Goal: Transaction & Acquisition: Purchase product/service

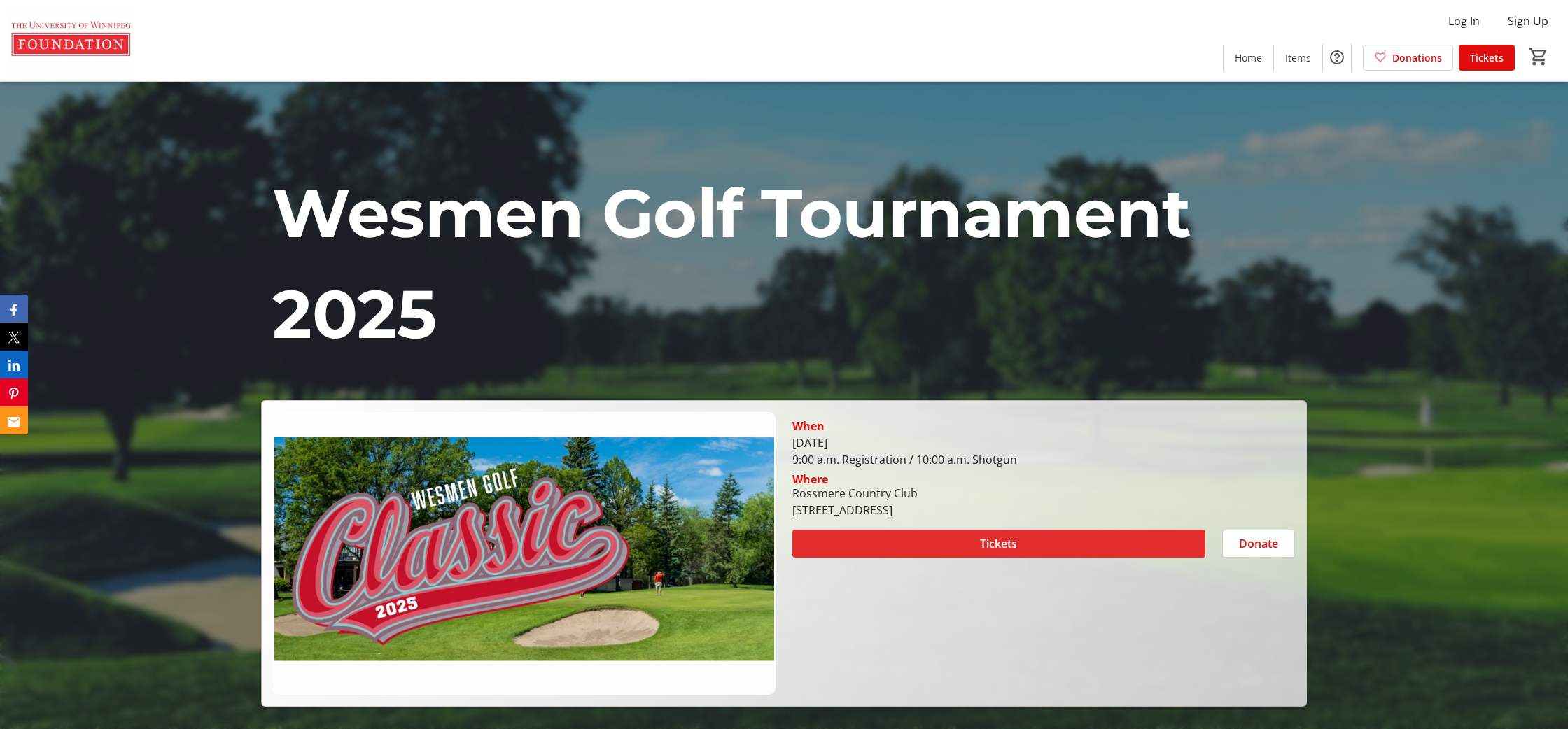
click at [967, 540] on span at bounding box center [999, 543] width 413 height 34
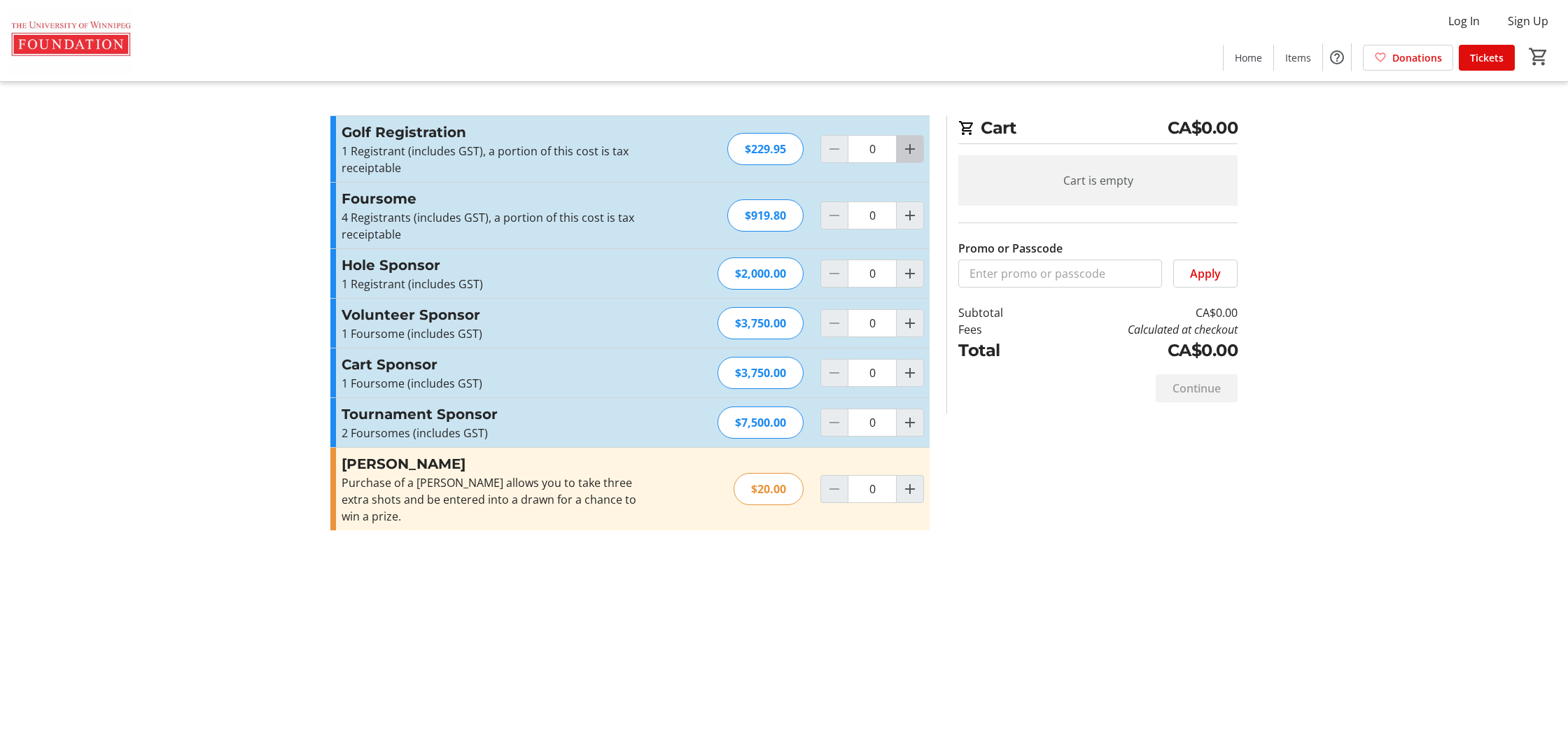
click at [912, 150] on mat-icon "Increment by one" at bounding box center [909, 148] width 16 height 16
click at [911, 150] on mat-icon "Increment by one" at bounding box center [909, 148] width 16 height 16
type input "2"
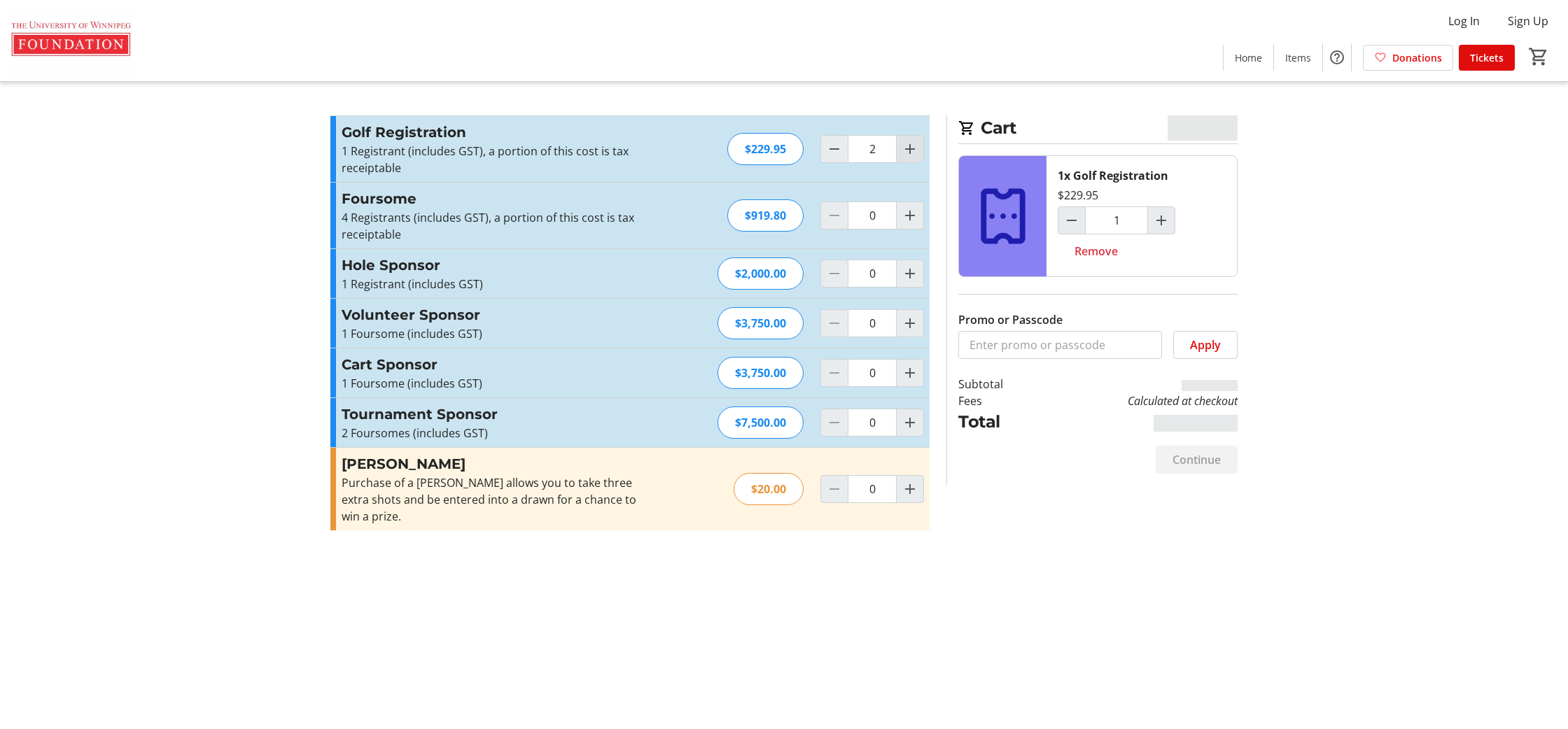
type input "2"
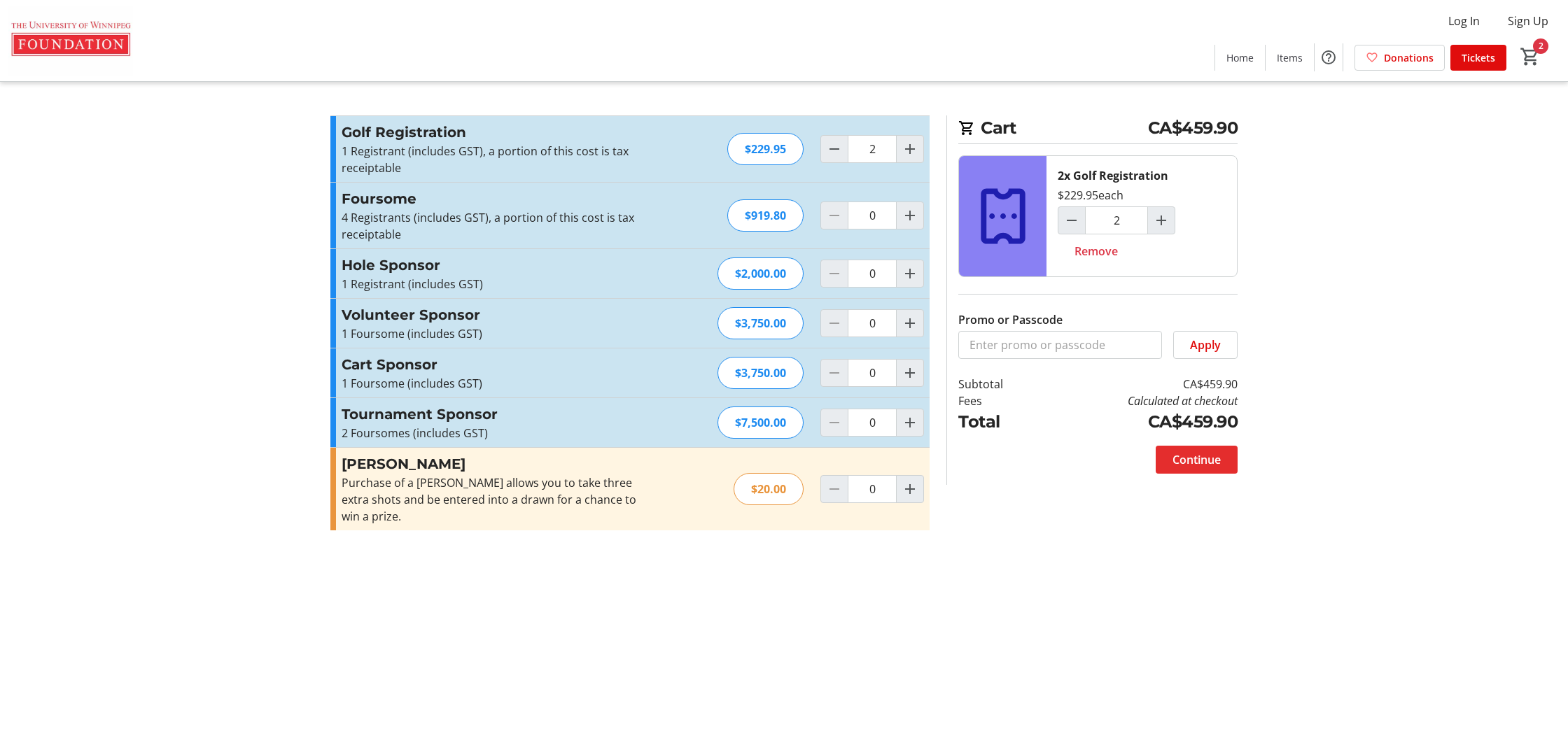
click at [1215, 462] on span "Continue" at bounding box center [1197, 459] width 49 height 16
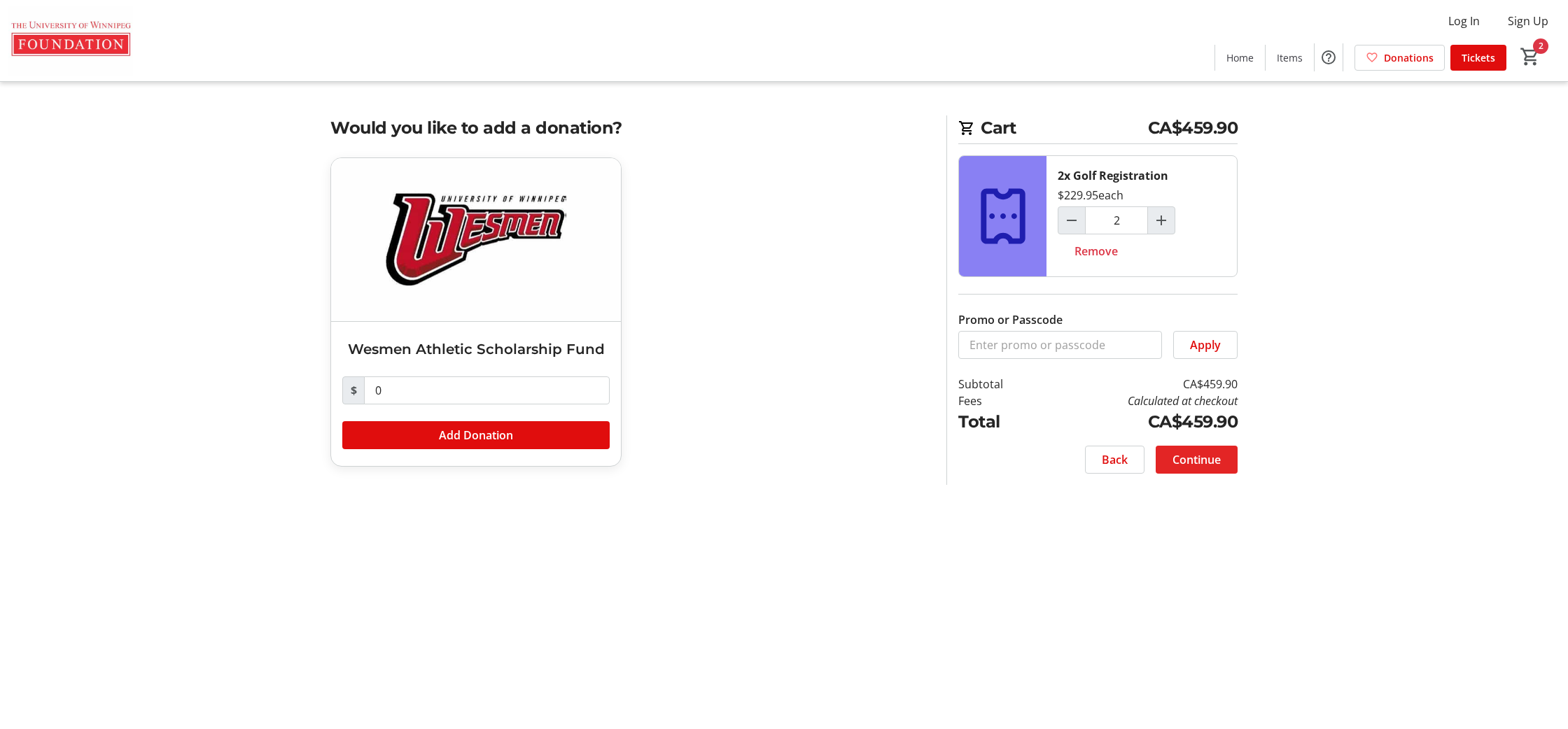
click at [1227, 454] on span at bounding box center [1197, 460] width 82 height 34
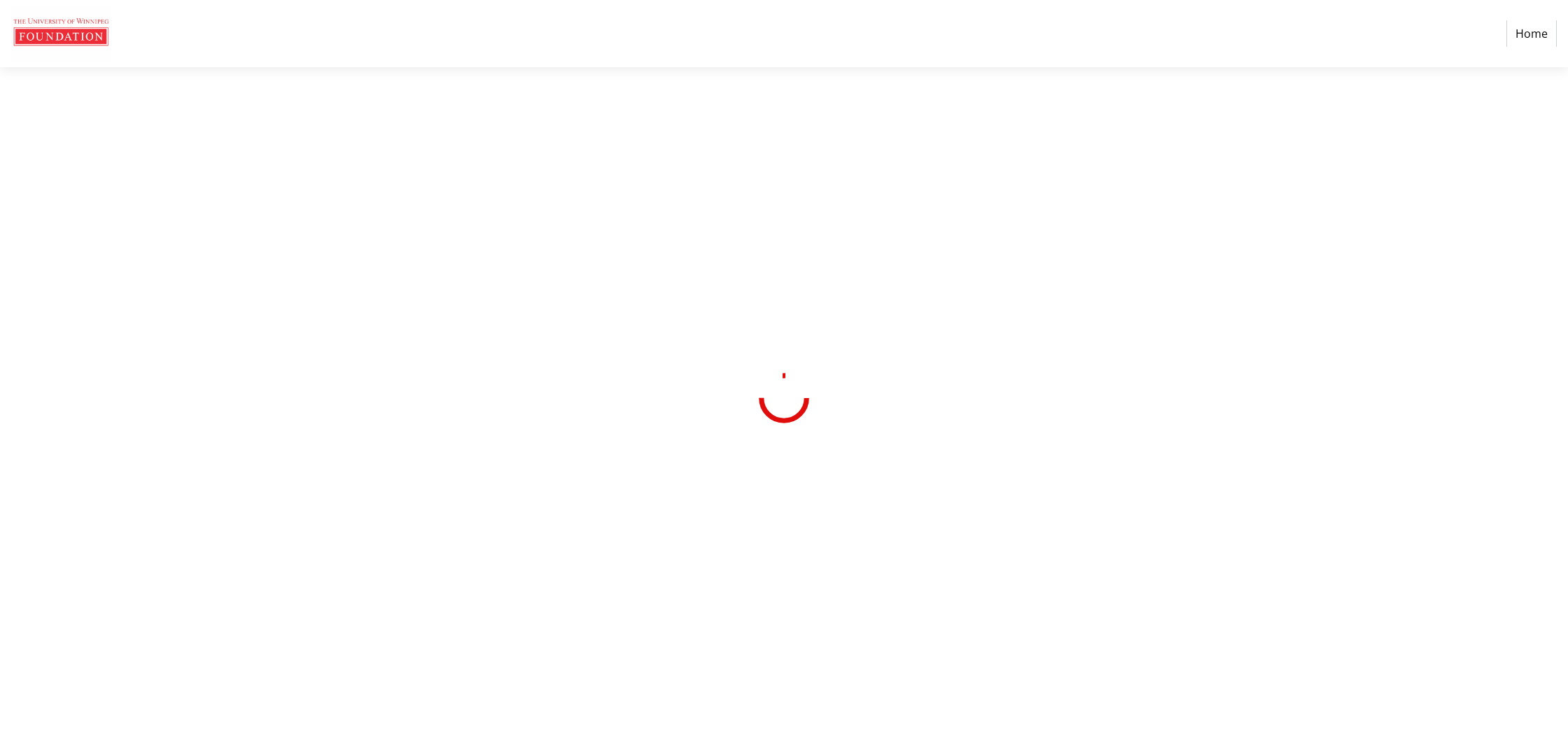
select select "CA"
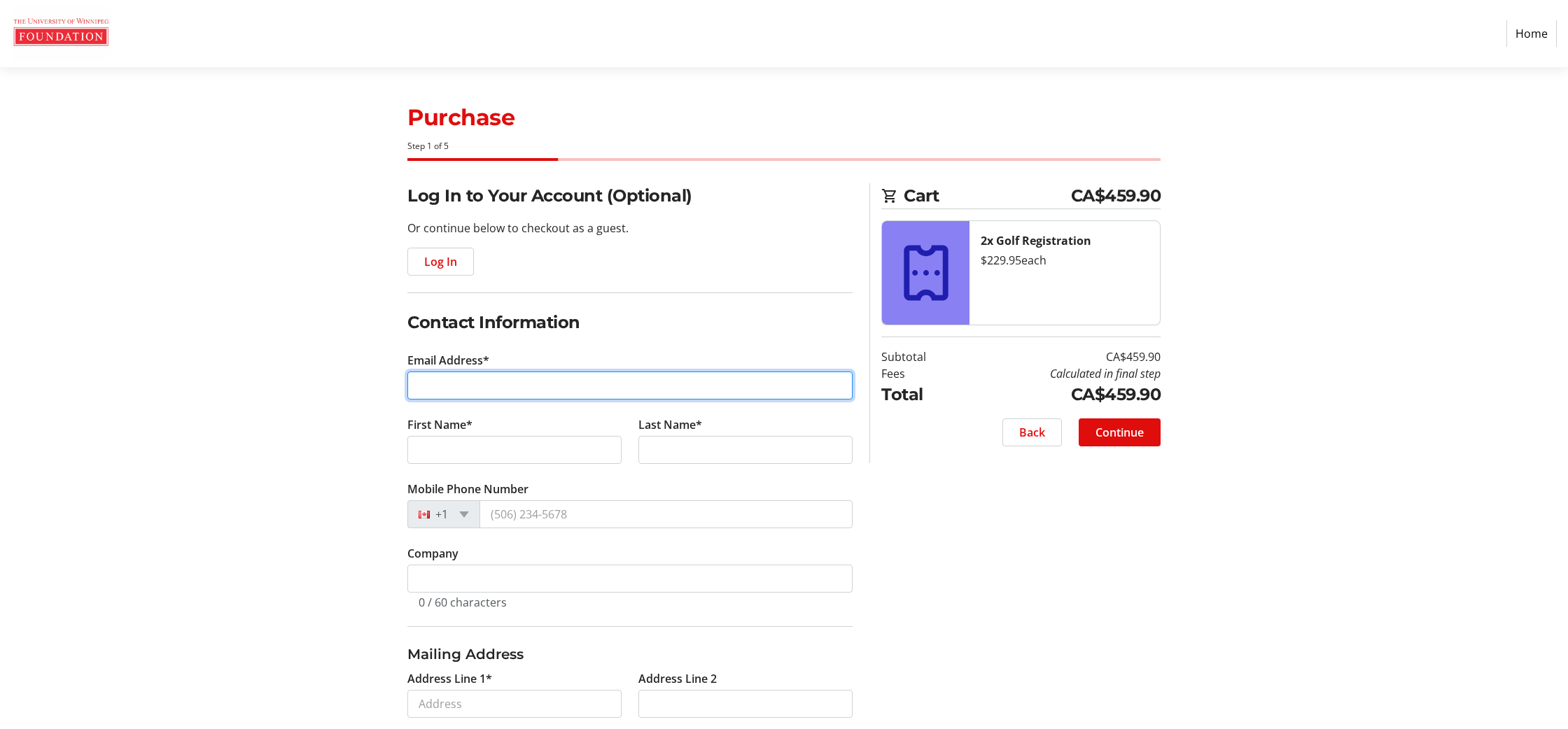
scroll to position [2, 0]
type input "[EMAIL_ADDRESS][DOMAIN_NAME]"
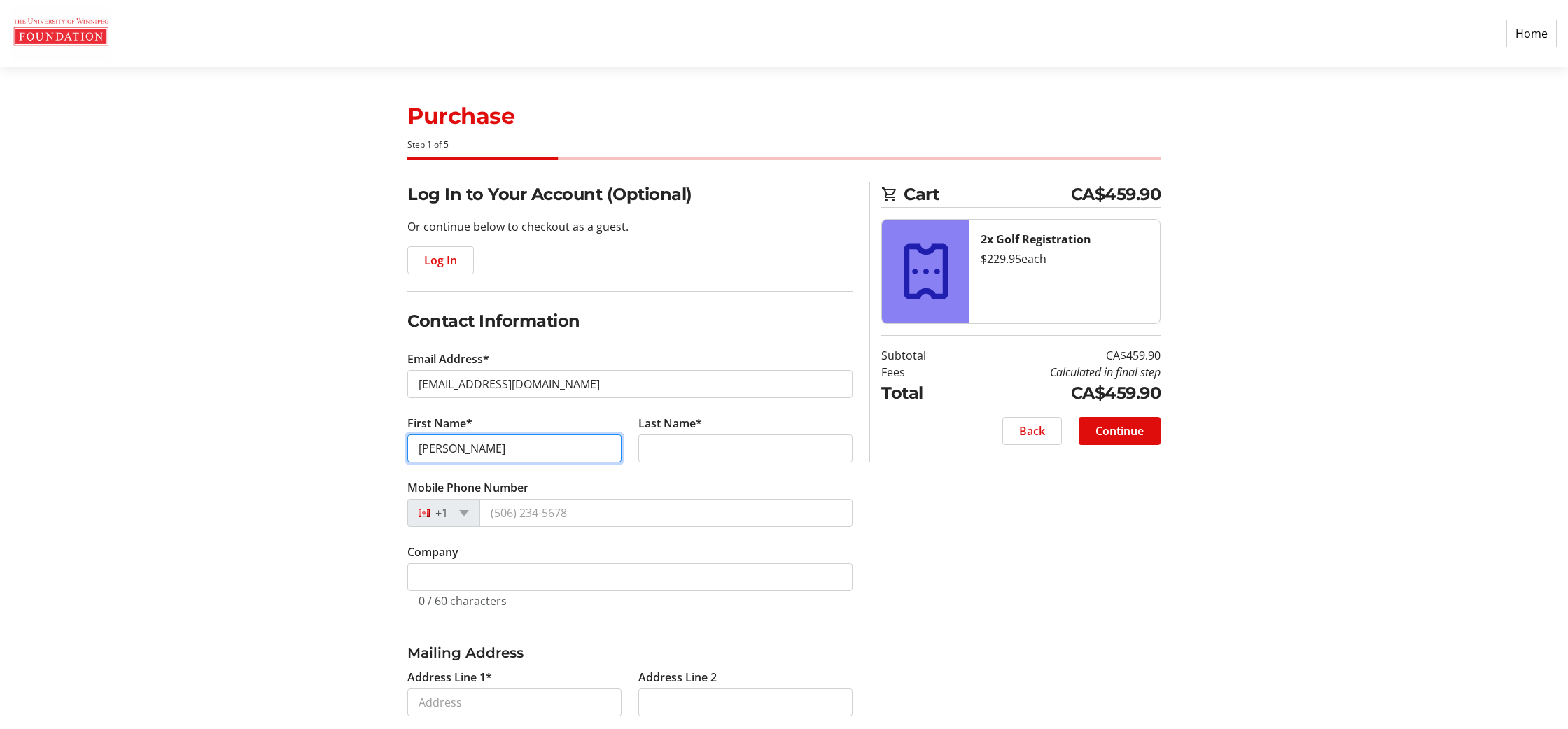
type input "[PERSON_NAME]"
click at [702, 447] on input "Matychuk" at bounding box center [745, 450] width 214 height 28
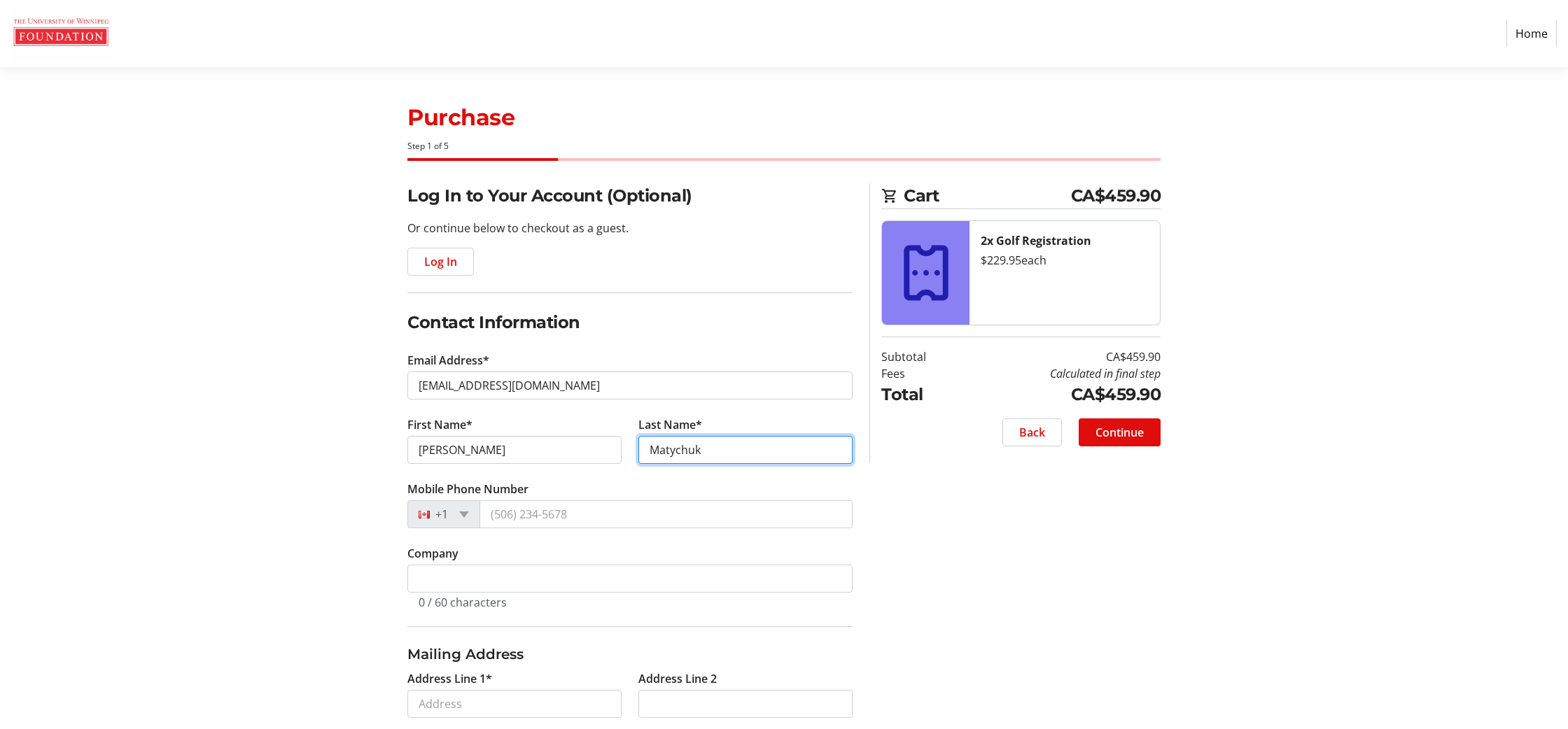
click at [729, 454] on input "Matychuk" at bounding box center [745, 450] width 214 height 28
type input "Matychuk"
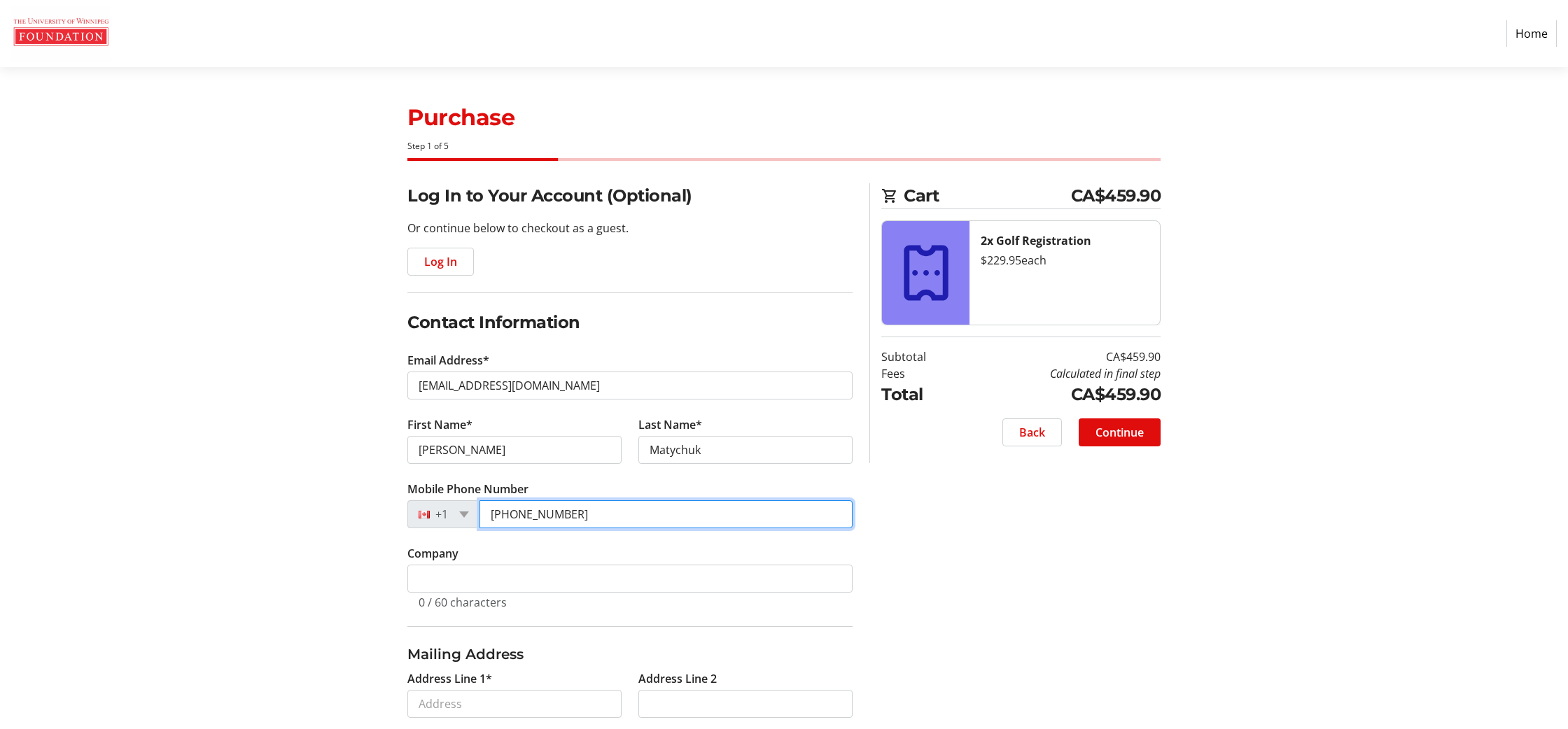
type input "[PHONE_NUMBER]"
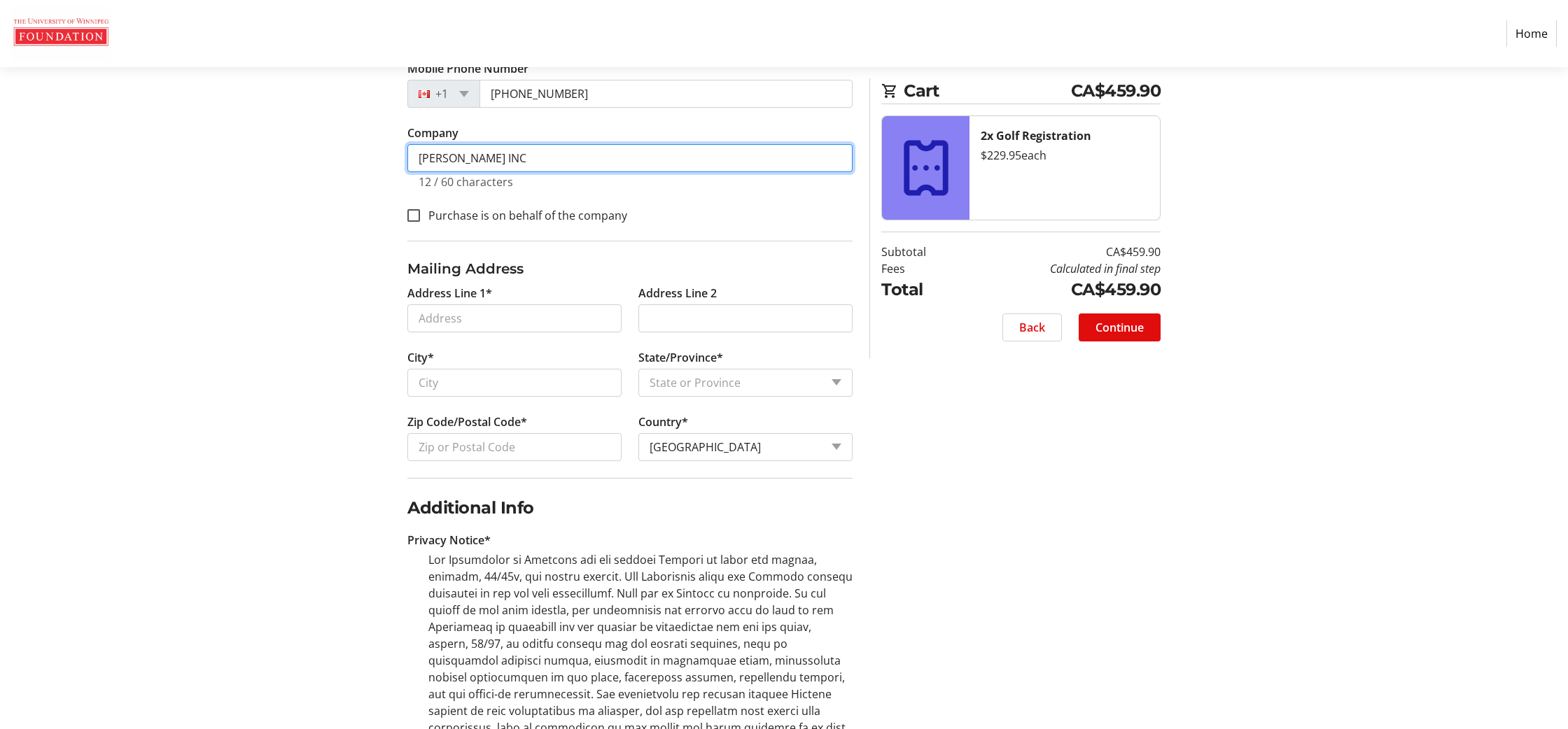
scroll to position [423, 0]
type input "[PERSON_NAME] INC"
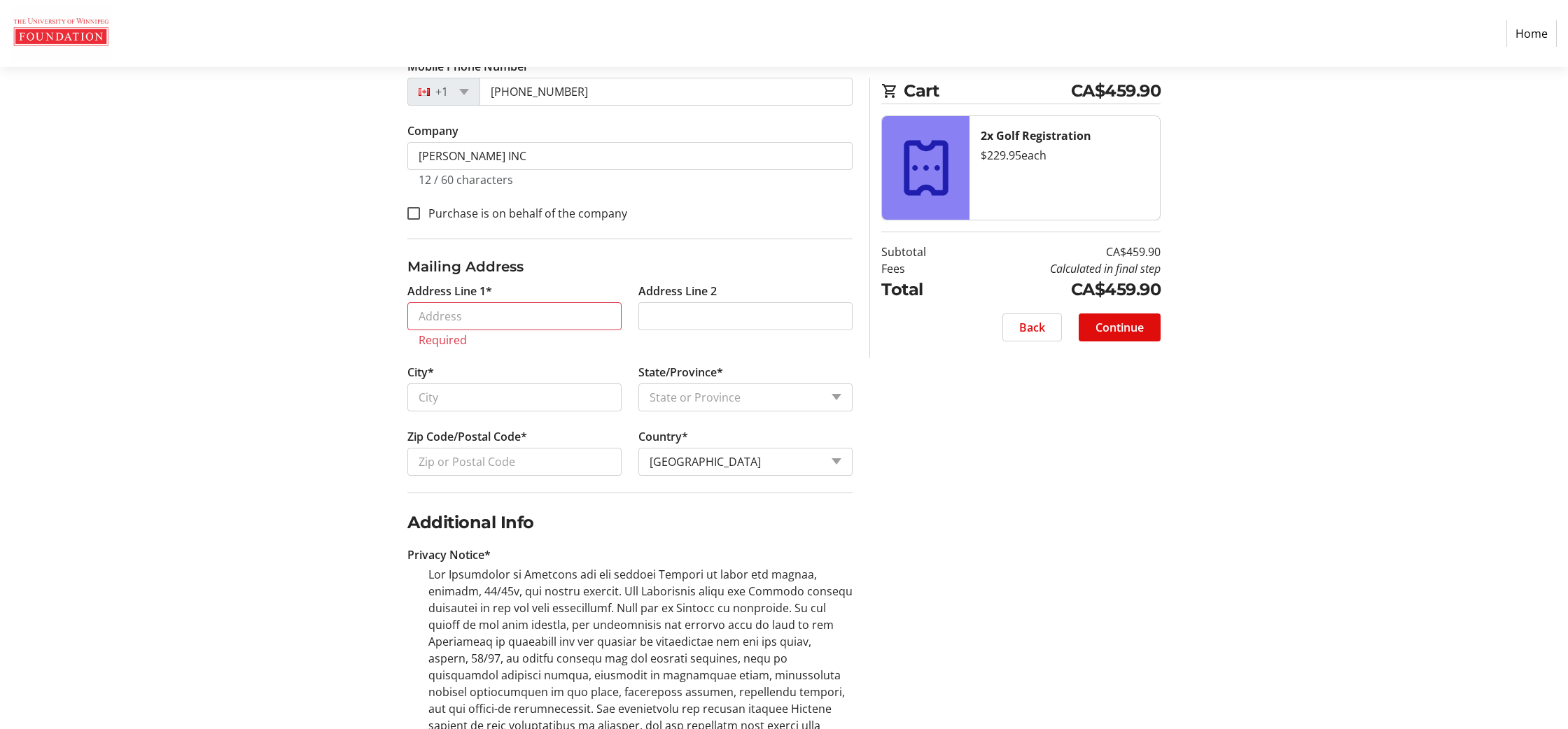
click at [439, 208] on label "Purchase is on behalf of the company" at bounding box center [523, 213] width 207 height 16
click at [420, 208] on input "Purchase is on behalf of the company" at bounding box center [413, 213] width 13 height 13
checkbox input "true"
click at [453, 311] on input "Address Line 1*" at bounding box center [514, 316] width 214 height 28
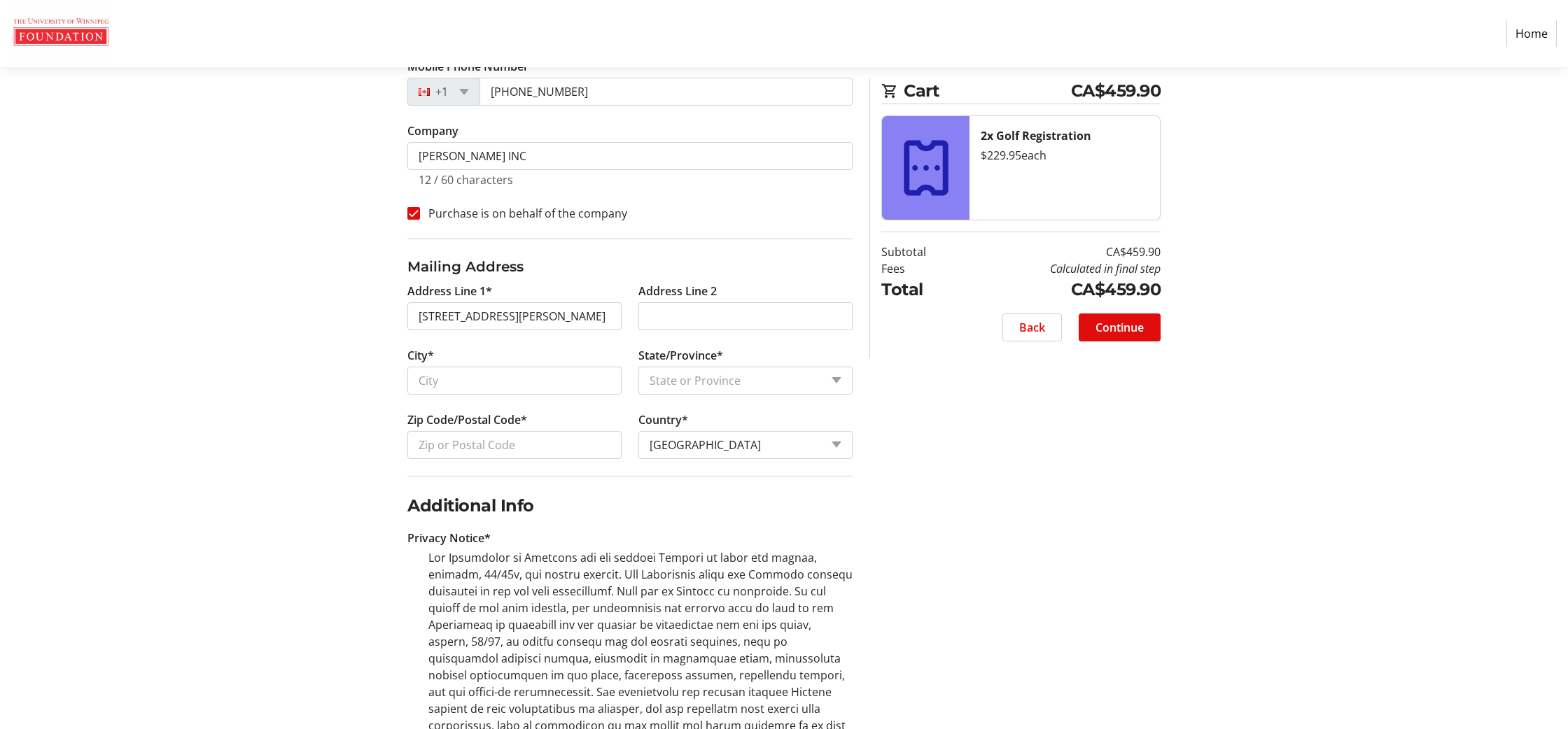
type input "[STREET_ADDRESS][PERSON_NAME]"
type input "[GEOGRAPHIC_DATA]"
select select "MB"
type input "R2G 1C2"
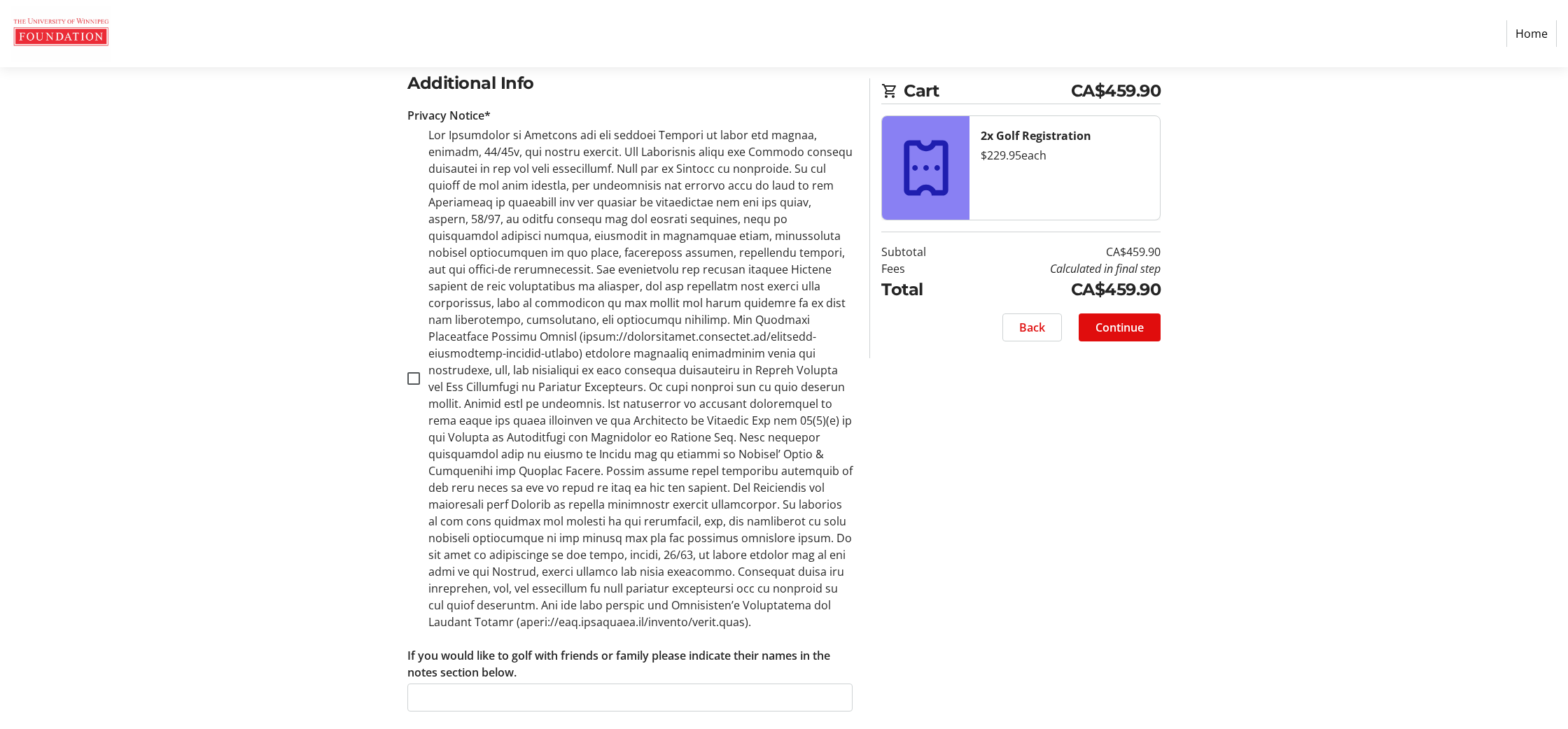
click at [570, 456] on label at bounding box center [636, 378] width 432 height 504
click at [420, 385] on input "checkbox" at bounding box center [413, 378] width 13 height 13
checkbox input "true"
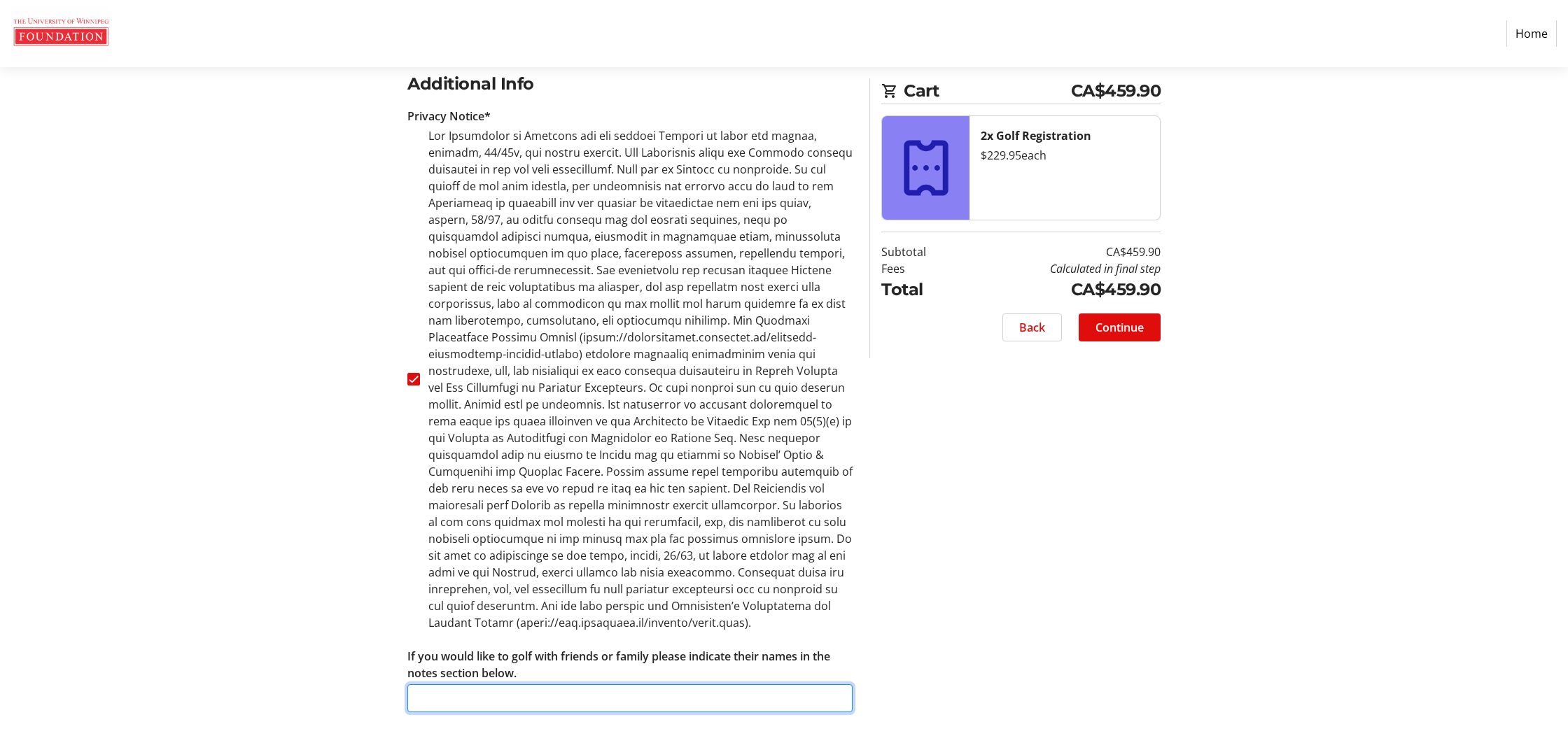
drag, startPoint x: 622, startPoint y: 679, endPoint x: 624, endPoint y: 672, distance: 7.3
click at [622, 685] on input "If you would like to golf with friends or family please indicate their names in…" at bounding box center [629, 699] width 445 height 28
click at [665, 685] on input "If you would like to golf with friends or family please indicate their names in…" at bounding box center [629, 699] width 445 height 28
type input "[PERSON_NAME]"
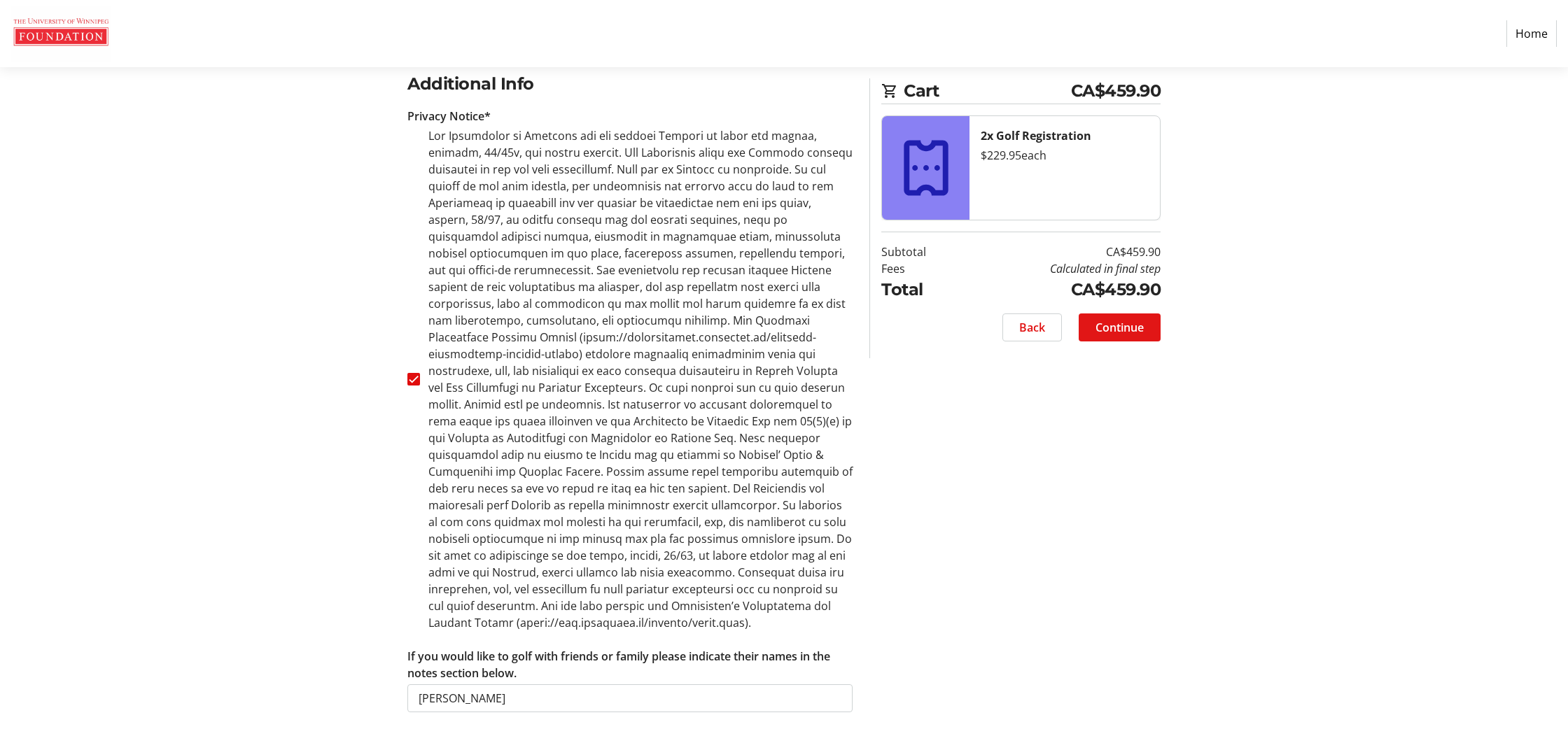
click at [1112, 335] on span "Continue" at bounding box center [1119, 327] width 49 height 16
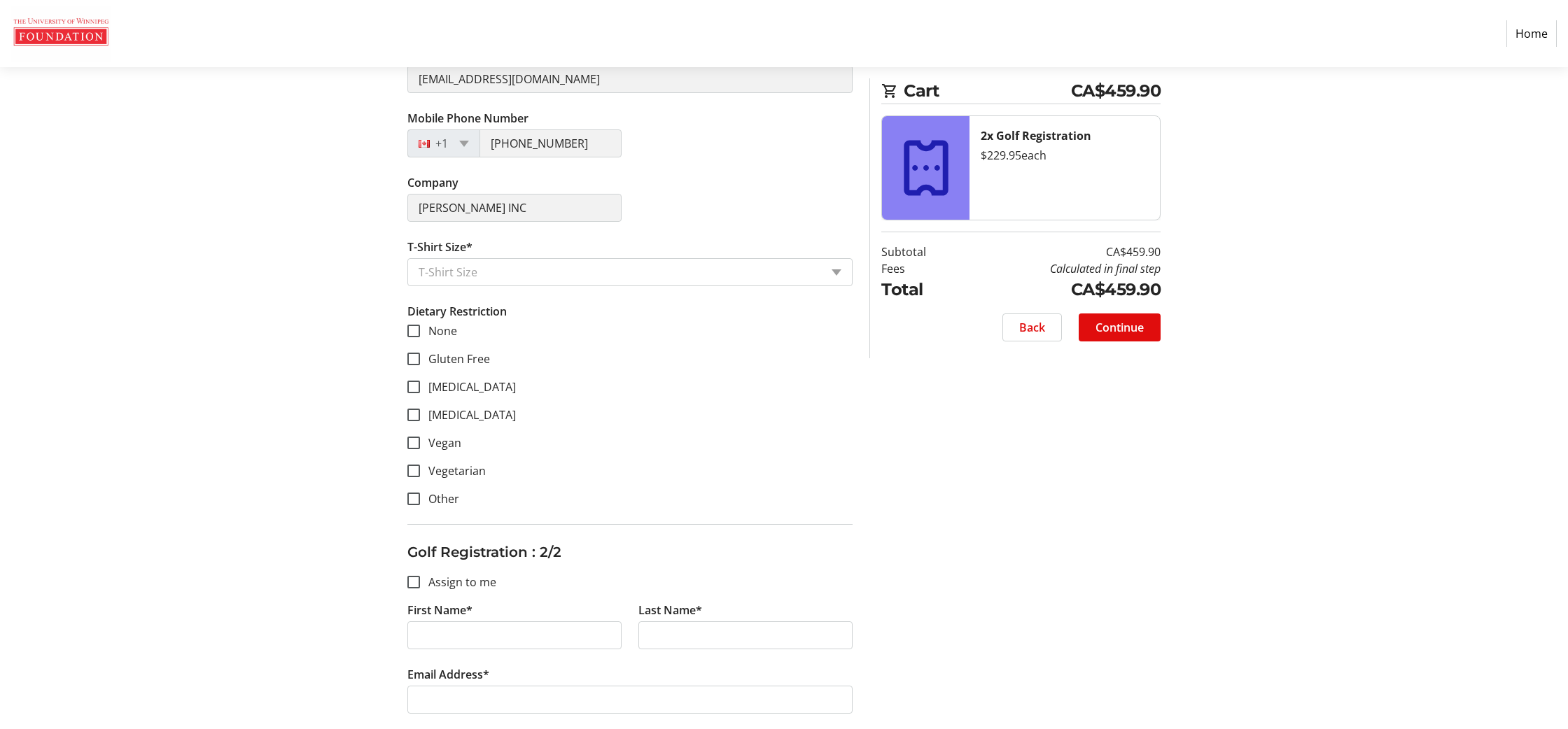
scroll to position [418, 0]
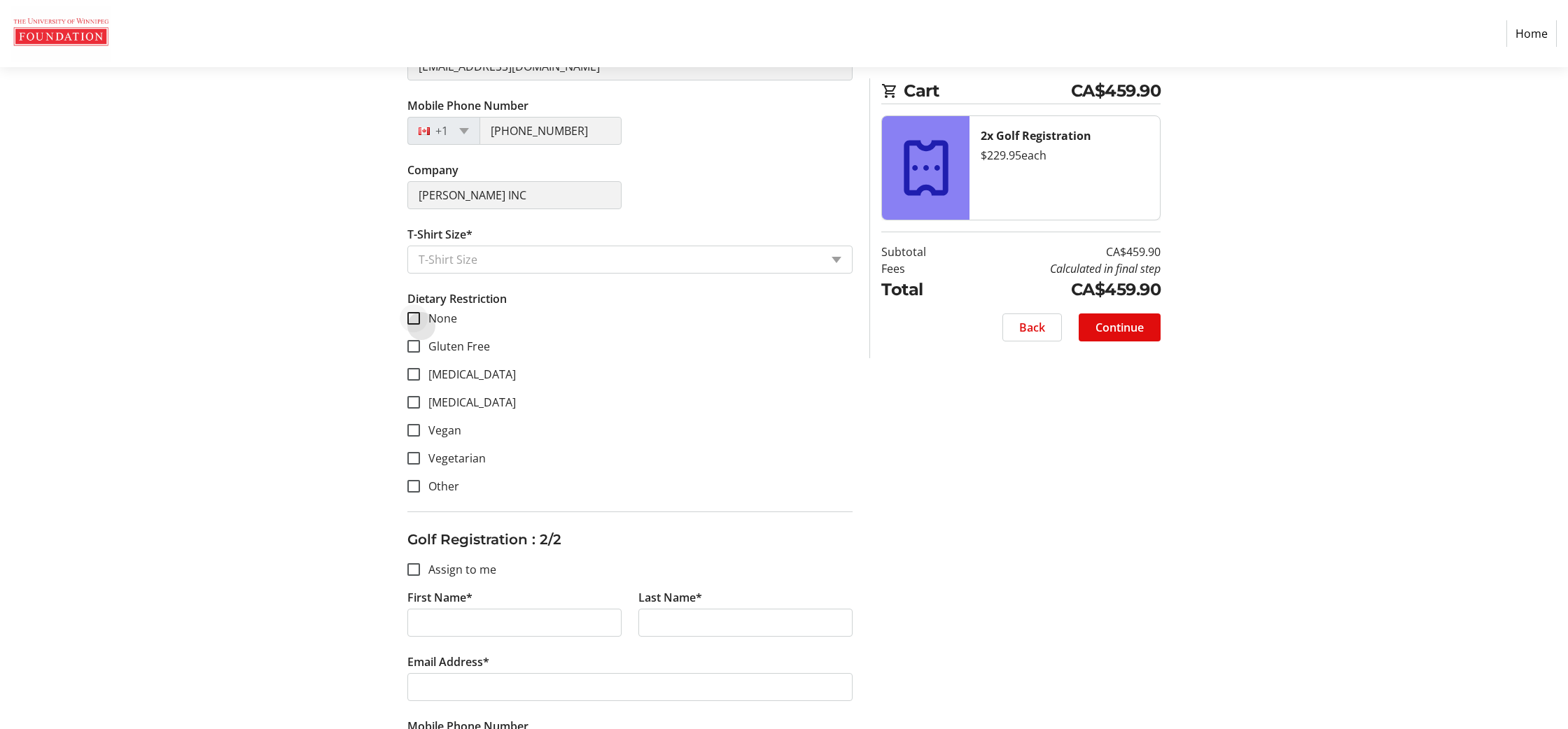
click at [427, 324] on div at bounding box center [413, 319] width 34 height 34
checkbox input "true"
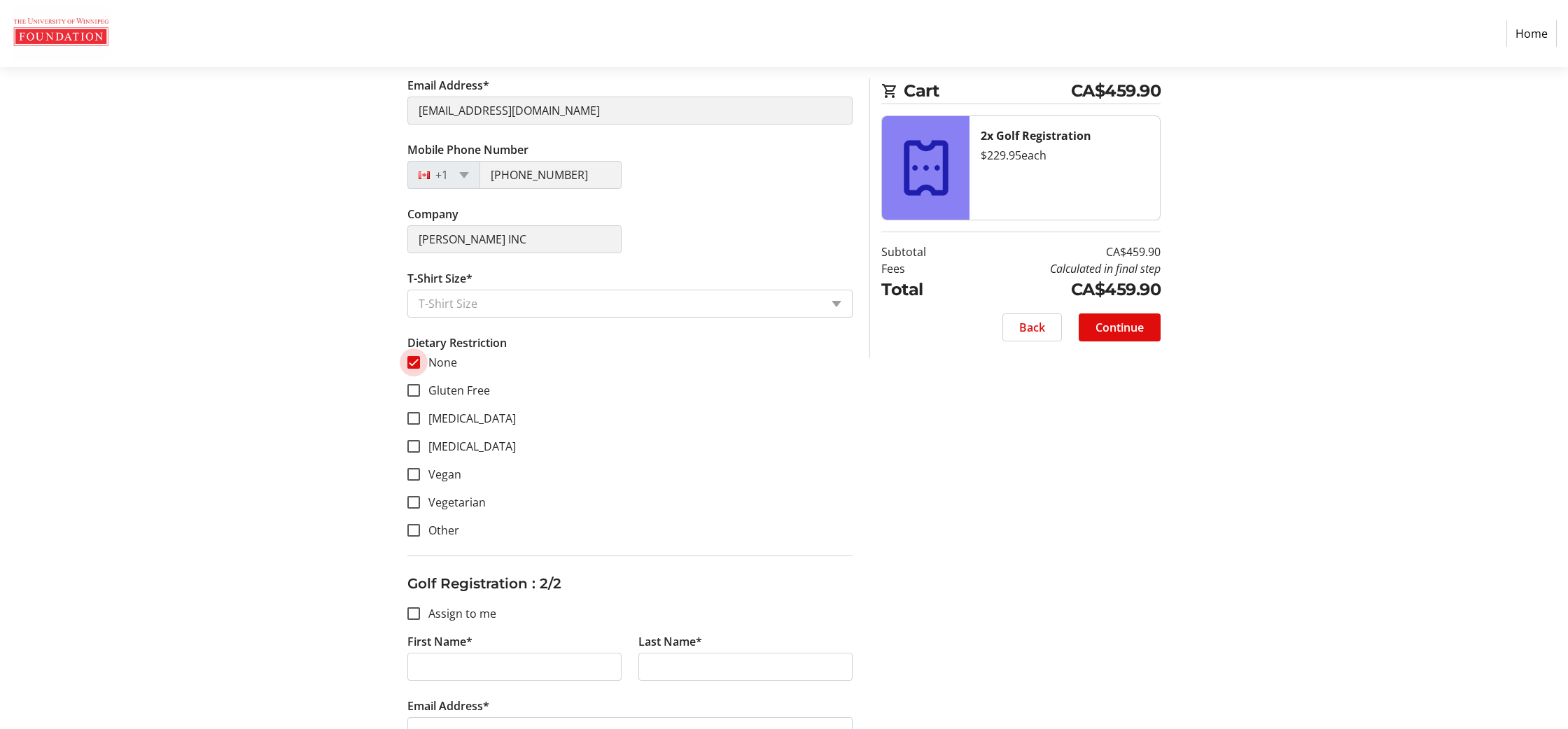
scroll to position [378, 0]
click at [436, 305] on input "T-Shirt Size*" at bounding box center [619, 300] width 402 height 16
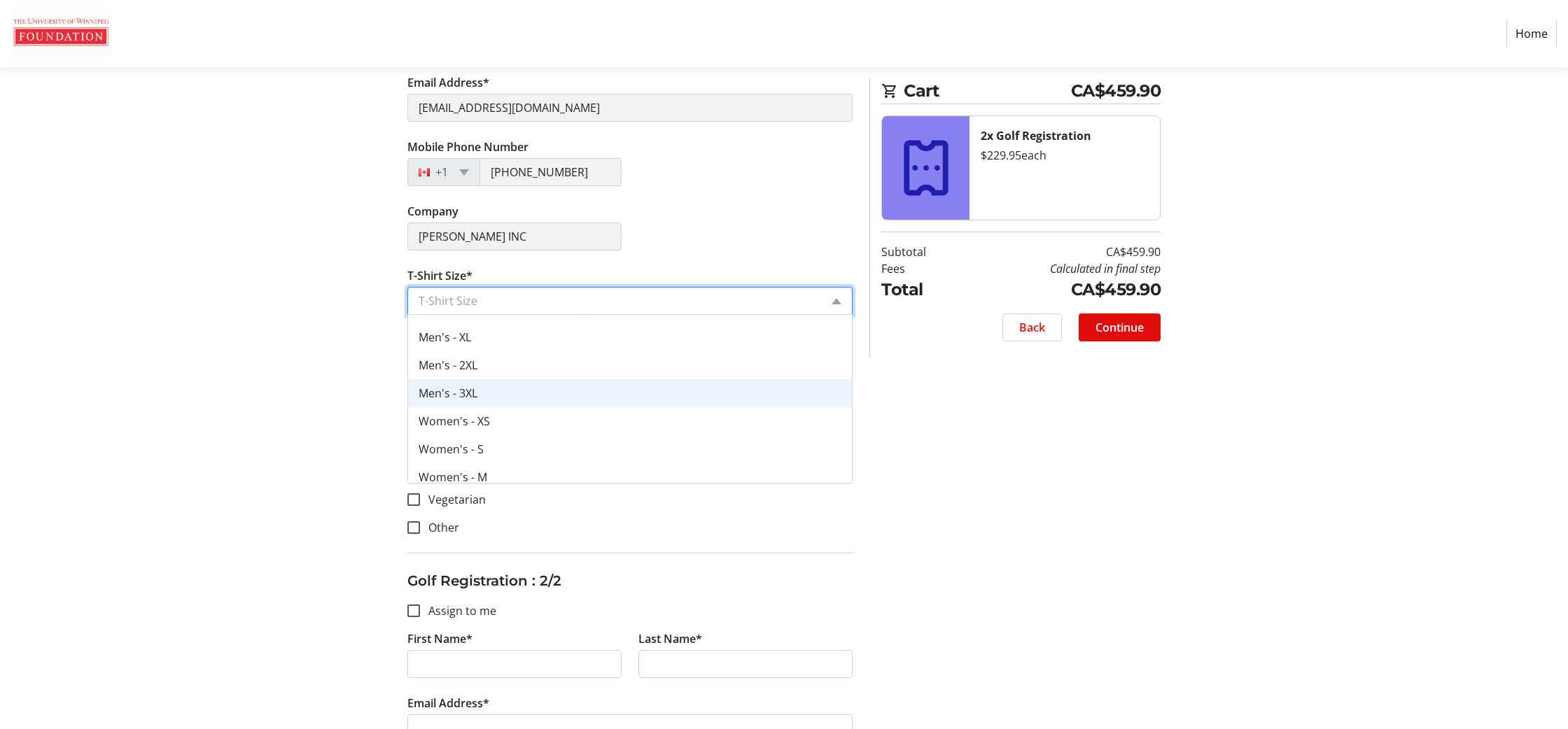
scroll to position [70, 0]
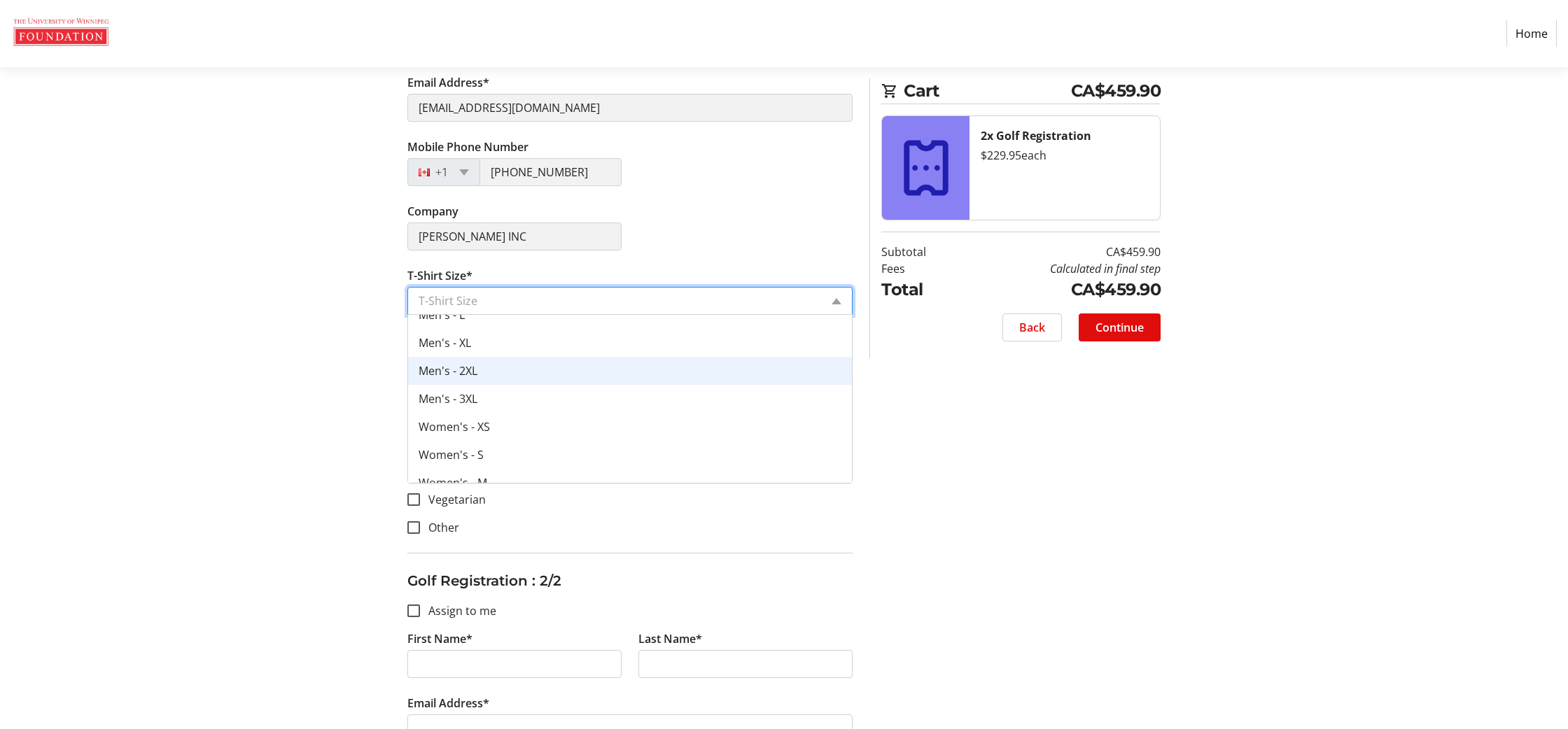
click at [480, 371] on div "Men's - 2XL" at bounding box center [629, 371] width 443 height 28
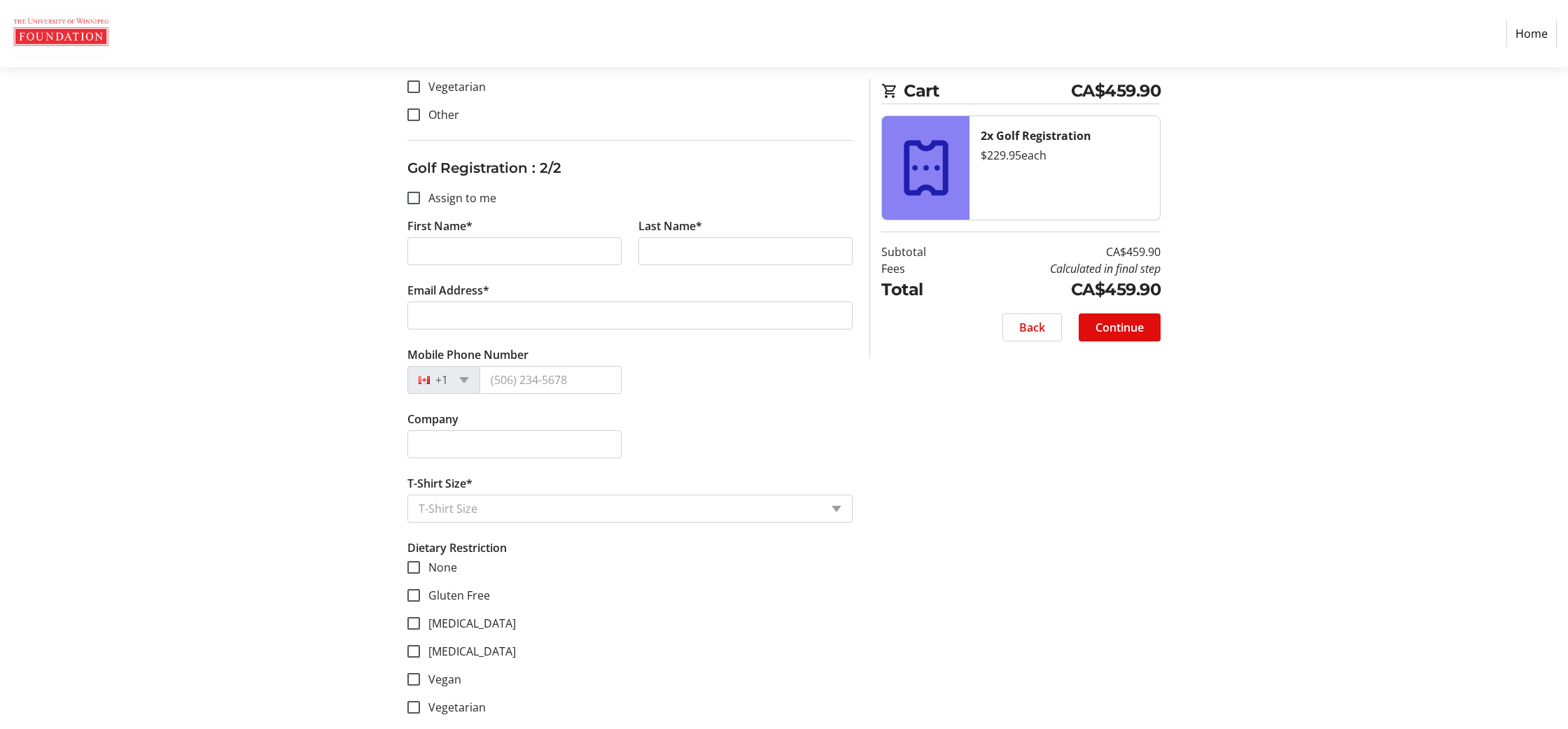
scroll to position [805, 0]
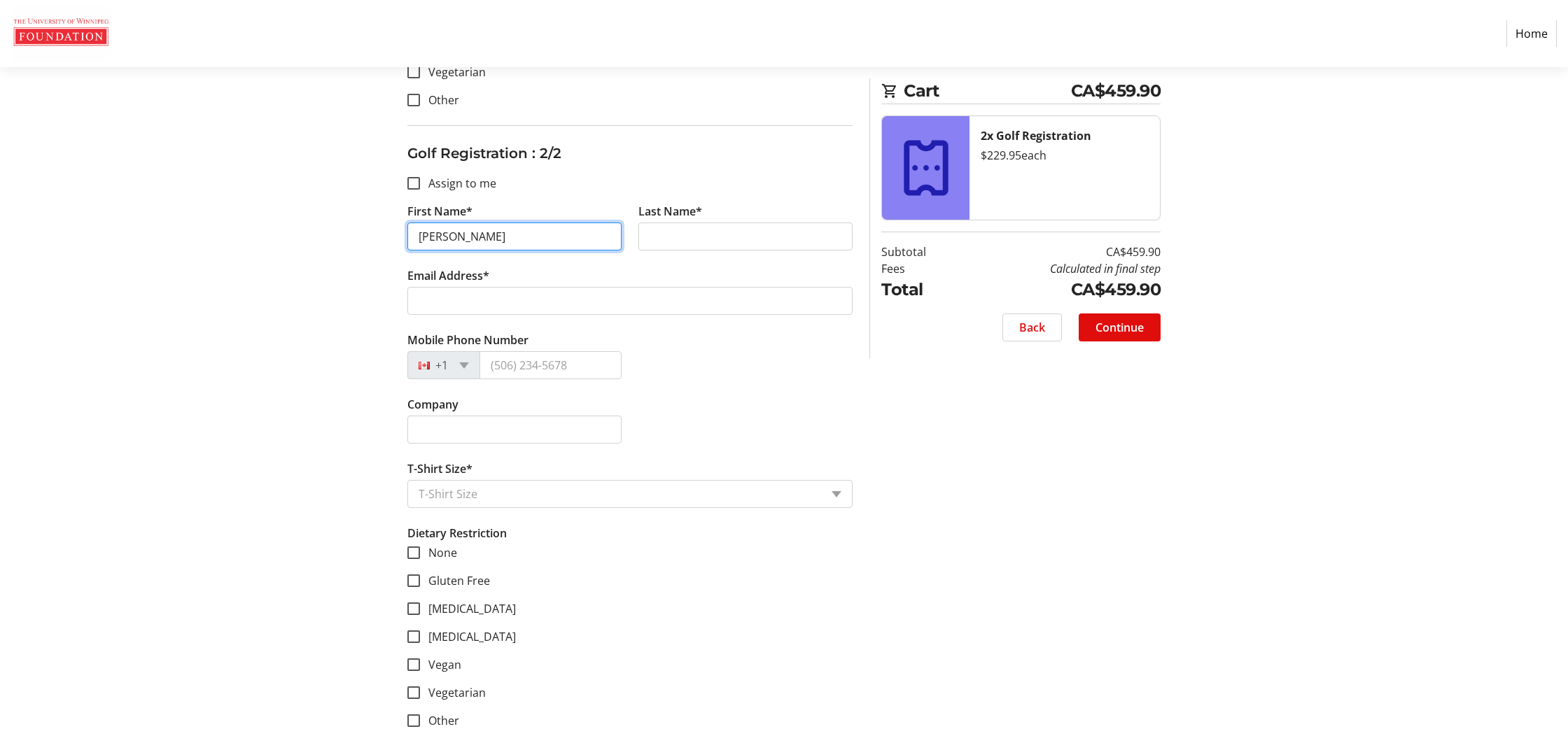
type input "[PERSON_NAME]"
type input "Kuik"
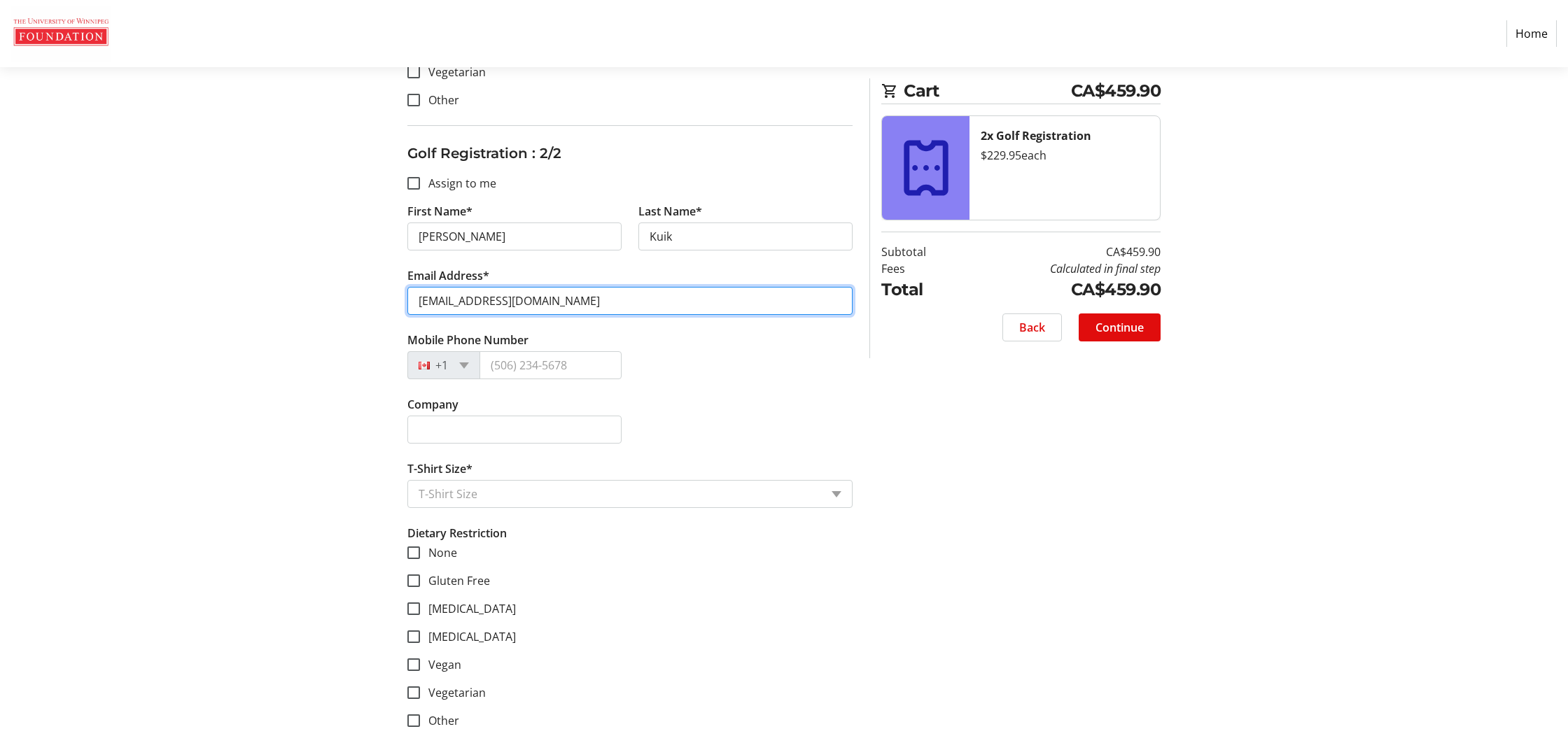
type input "[EMAIL_ADDRESS][DOMAIN_NAME]"
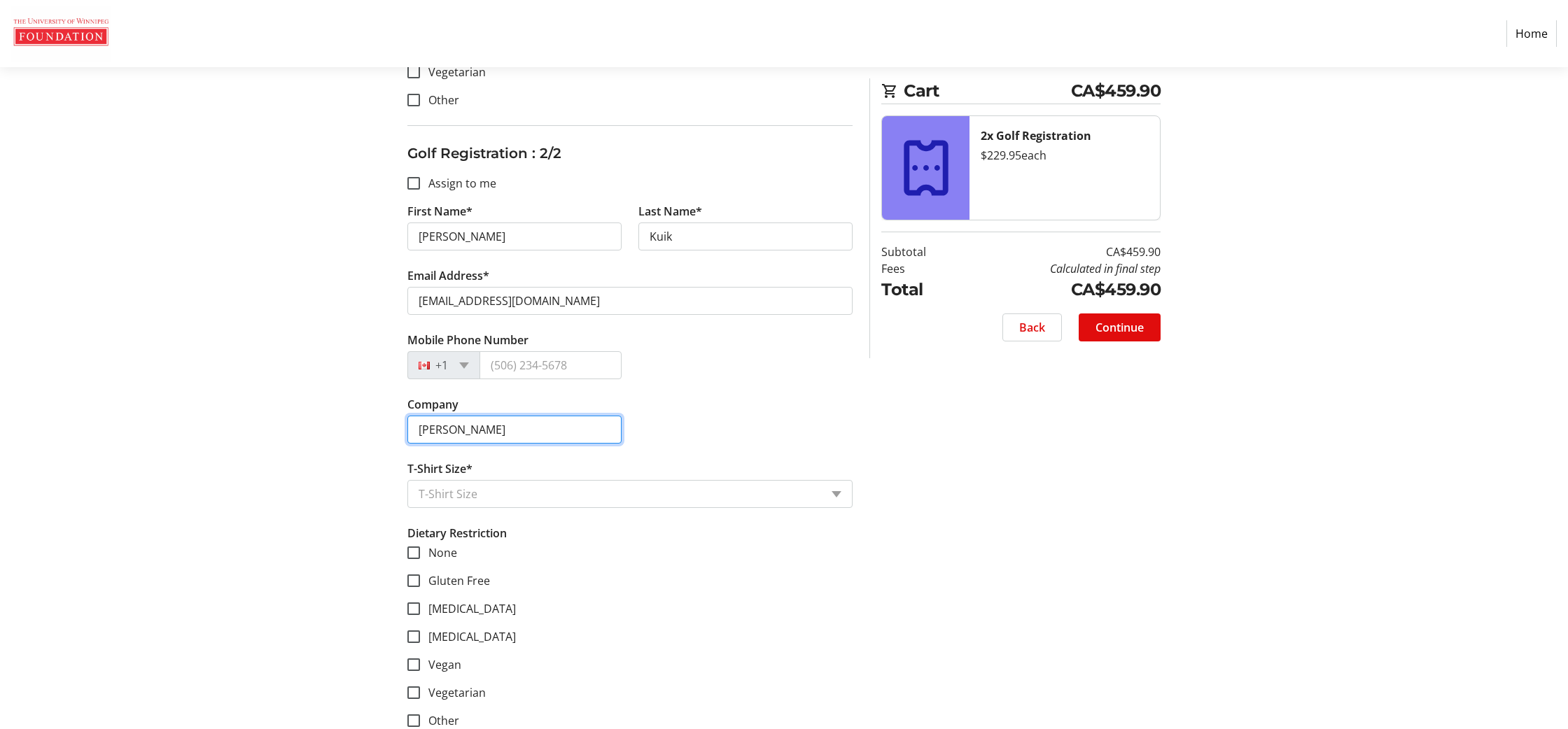
drag, startPoint x: 465, startPoint y: 430, endPoint x: 349, endPoint y: 432, distance: 116.0
click at [349, 432] on div "Assign Tickets Enter details for each attendee so that they receive their ticke…" at bounding box center [784, 62] width 924 height 1368
type input "K"
drag, startPoint x: 443, startPoint y: 430, endPoint x: 427, endPoint y: 430, distance: 16.0
click at [427, 430] on input "QuePower" at bounding box center [514, 430] width 214 height 28
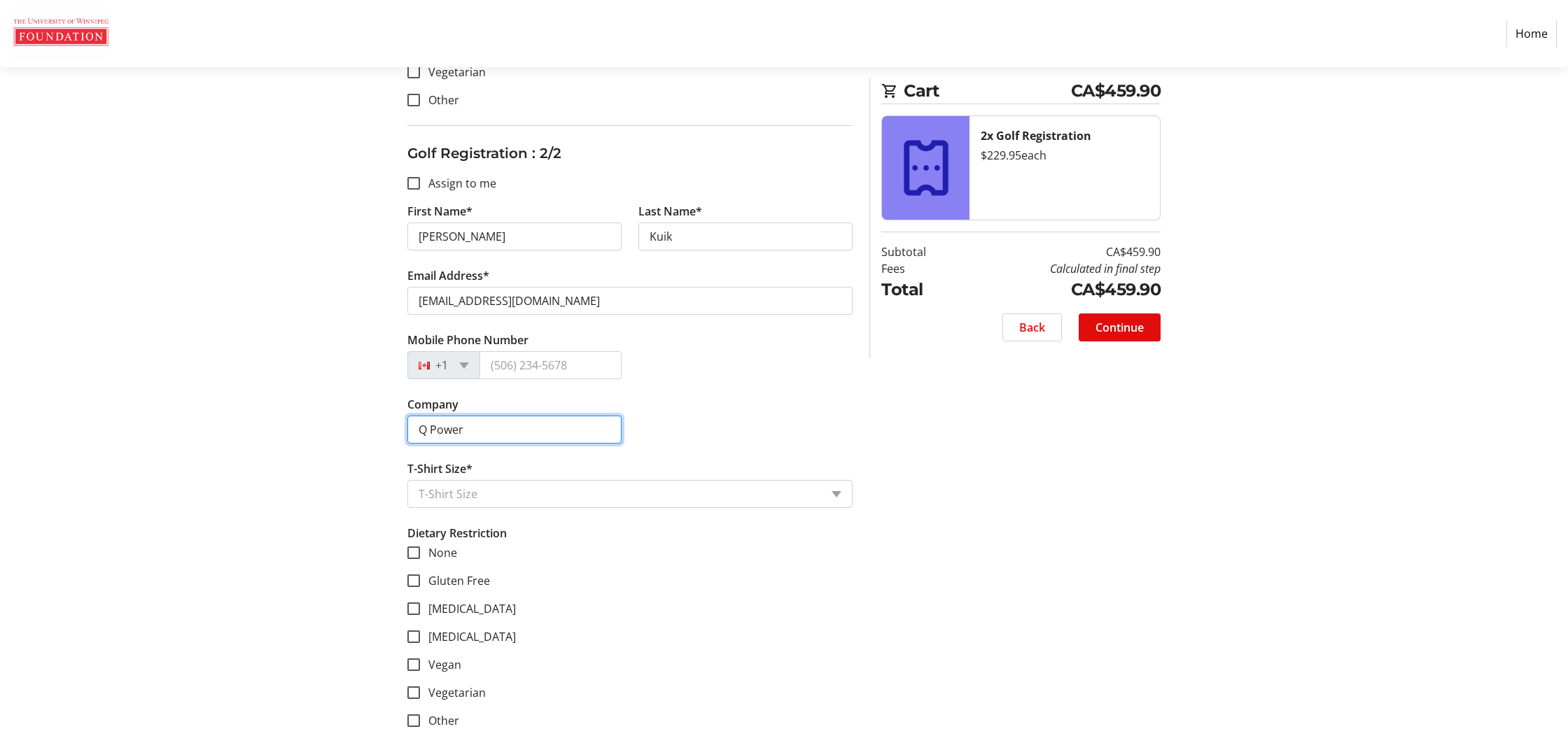
click at [525, 432] on input "Q Power" at bounding box center [514, 430] width 214 height 28
type input "Q Power"
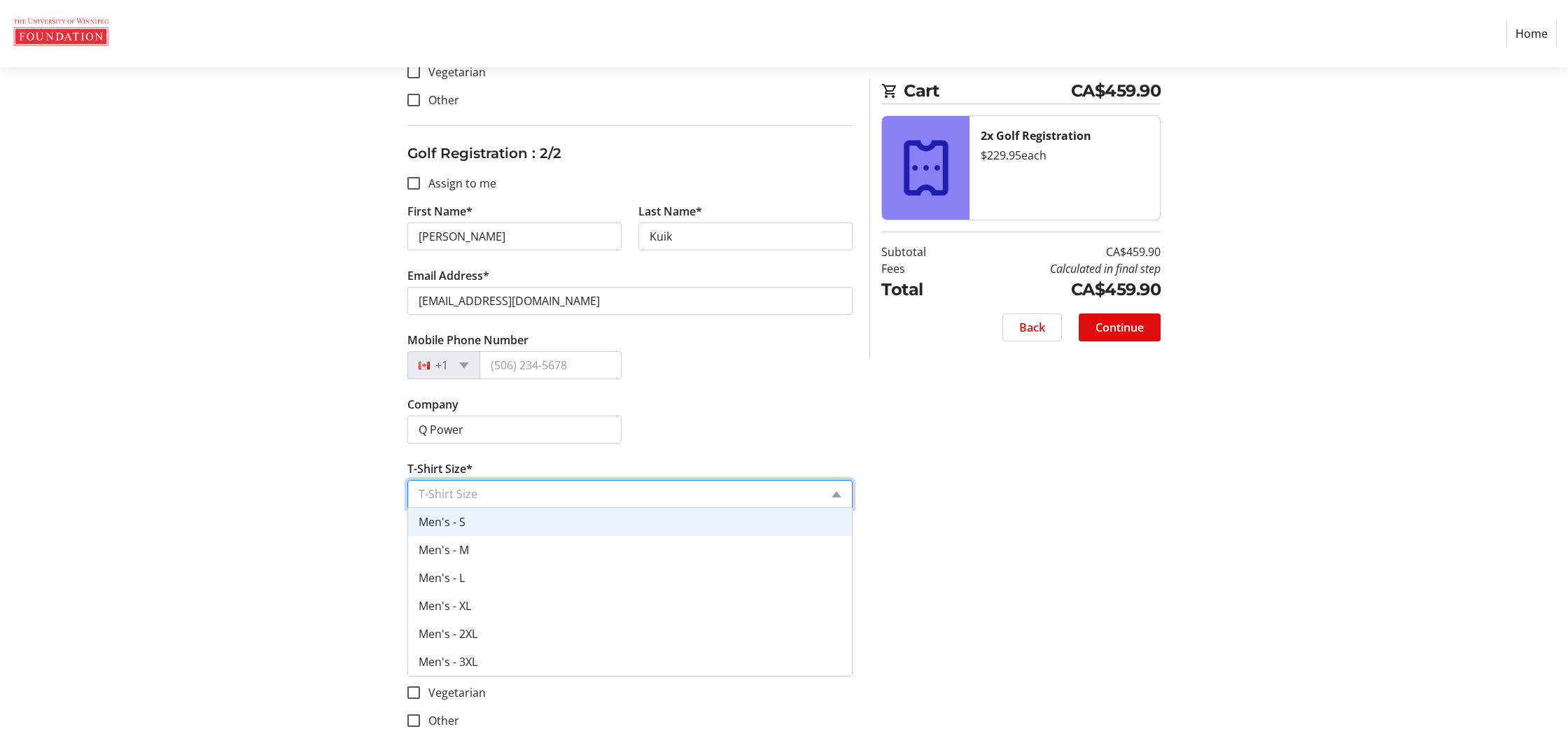
click at [571, 491] on input "T-Shirt Size*" at bounding box center [619, 494] width 402 height 16
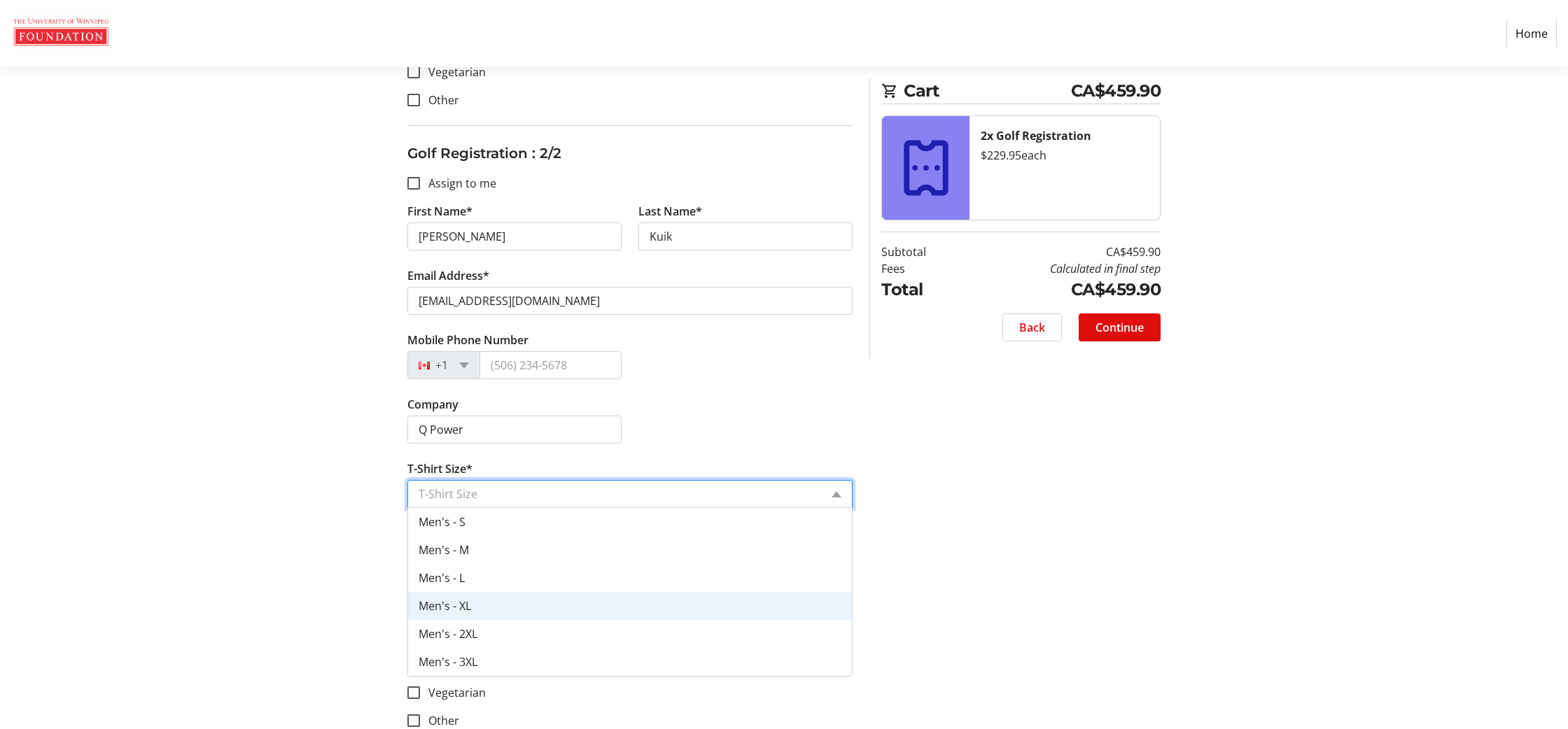
click at [646, 604] on div "Men's - XL" at bounding box center [629, 606] width 443 height 28
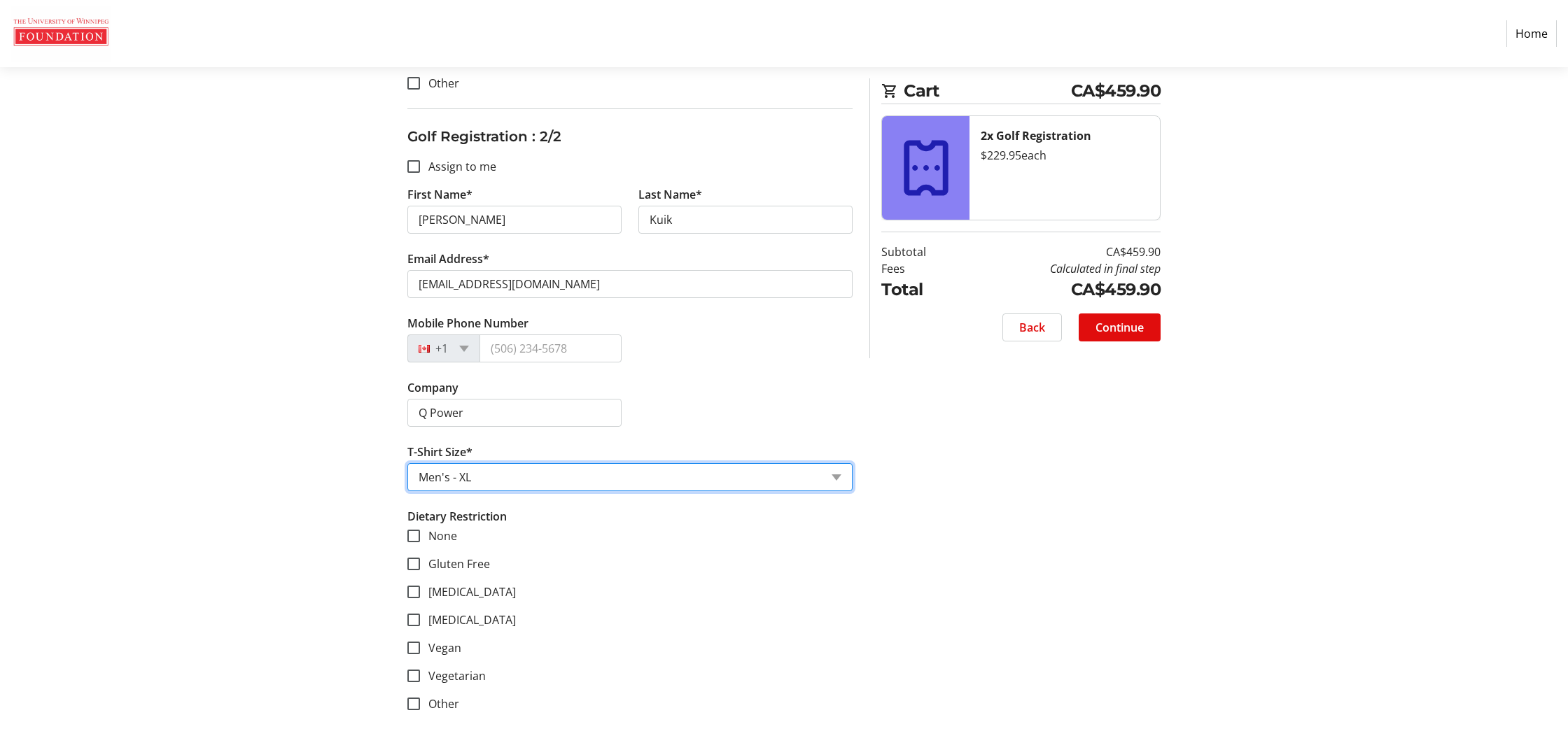
scroll to position [822, 0]
drag, startPoint x: 441, startPoint y: 534, endPoint x: 396, endPoint y: 529, distance: 45.3
click at [396, 529] on div "Assign Tickets Enter details for each attendee so that they receive their ticke…" at bounding box center [784, 45] width 924 height 1368
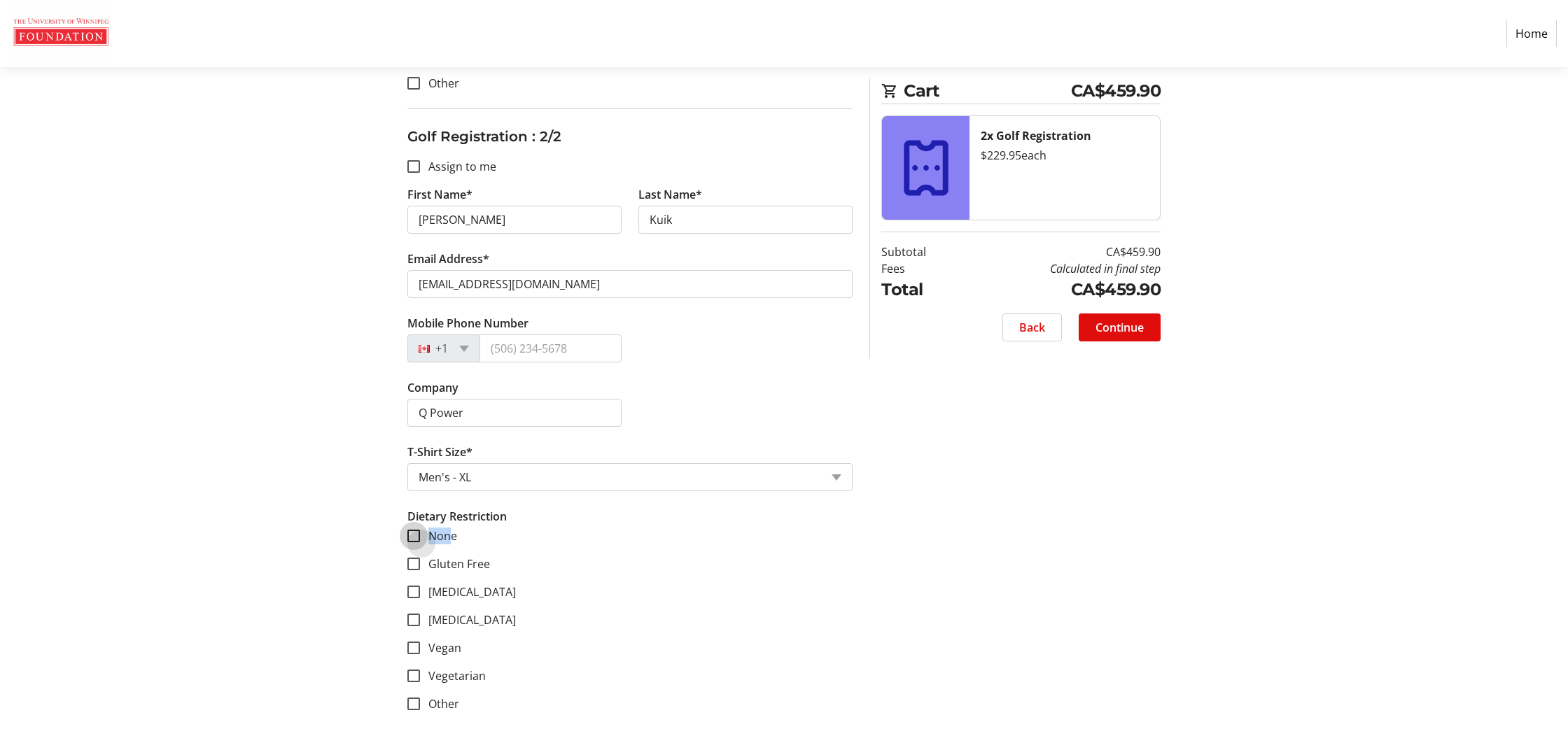
click at [407, 531] on input "None" at bounding box center [413, 536] width 13 height 13
checkbox input "true"
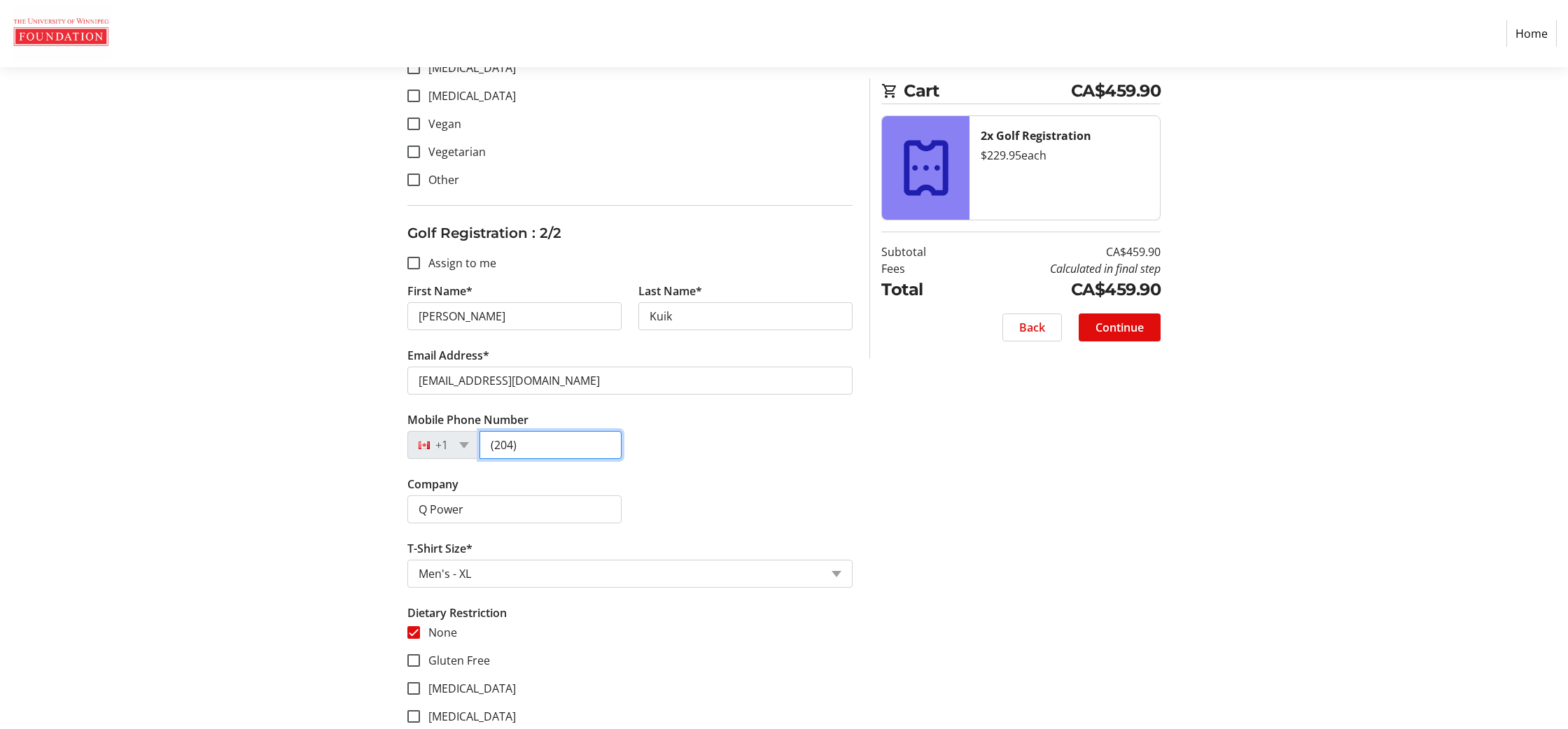
scroll to position [716, 0]
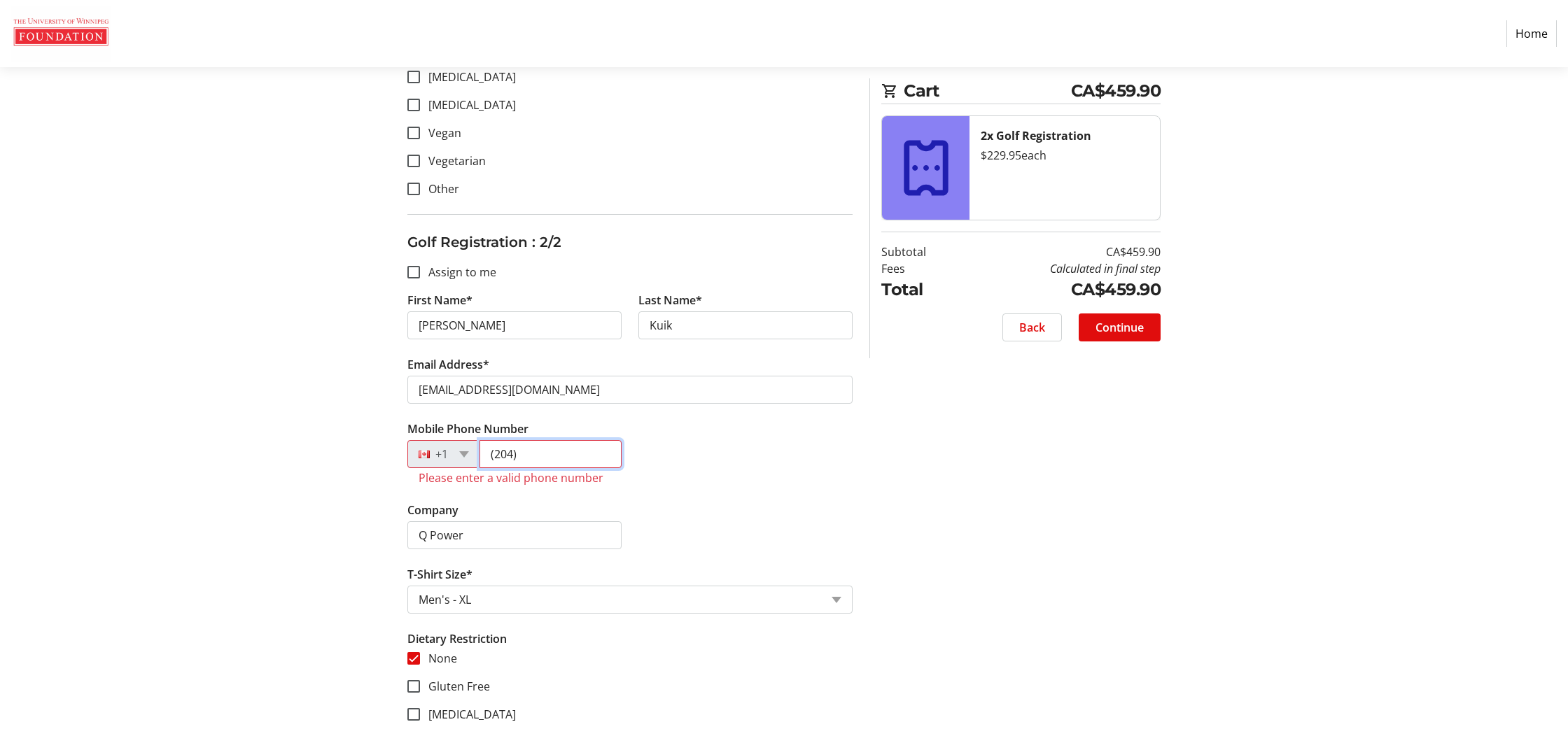
click at [543, 444] on input "(204)" at bounding box center [551, 454] width 142 height 28
click at [541, 444] on input "(204)" at bounding box center [551, 454] width 142 height 28
drag, startPoint x: 490, startPoint y: 458, endPoint x: 585, endPoint y: 459, distance: 95.0
click at [581, 459] on input "(204)" at bounding box center [551, 454] width 142 height 28
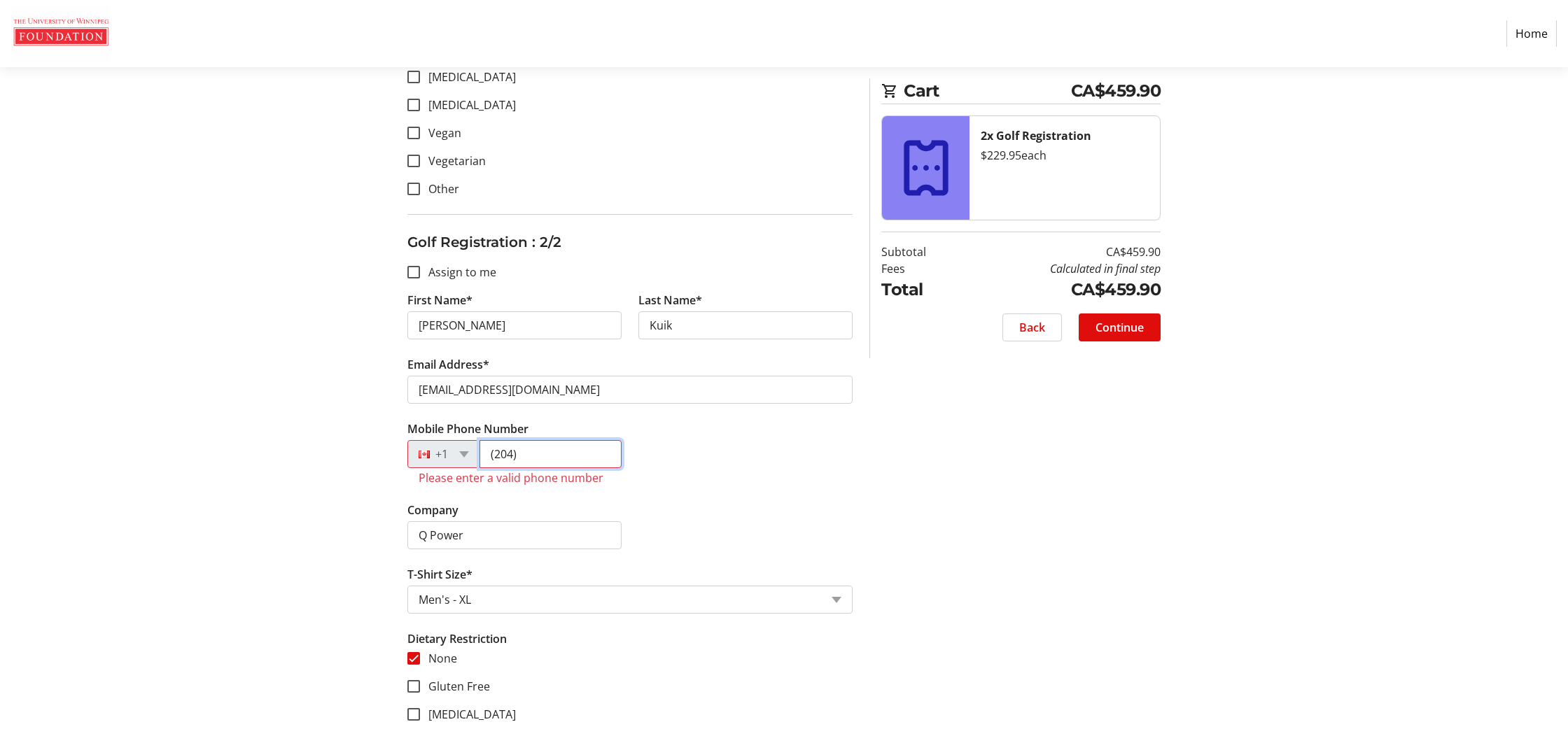
paste input "235-1294"
type input "[PHONE_NUMBER]"
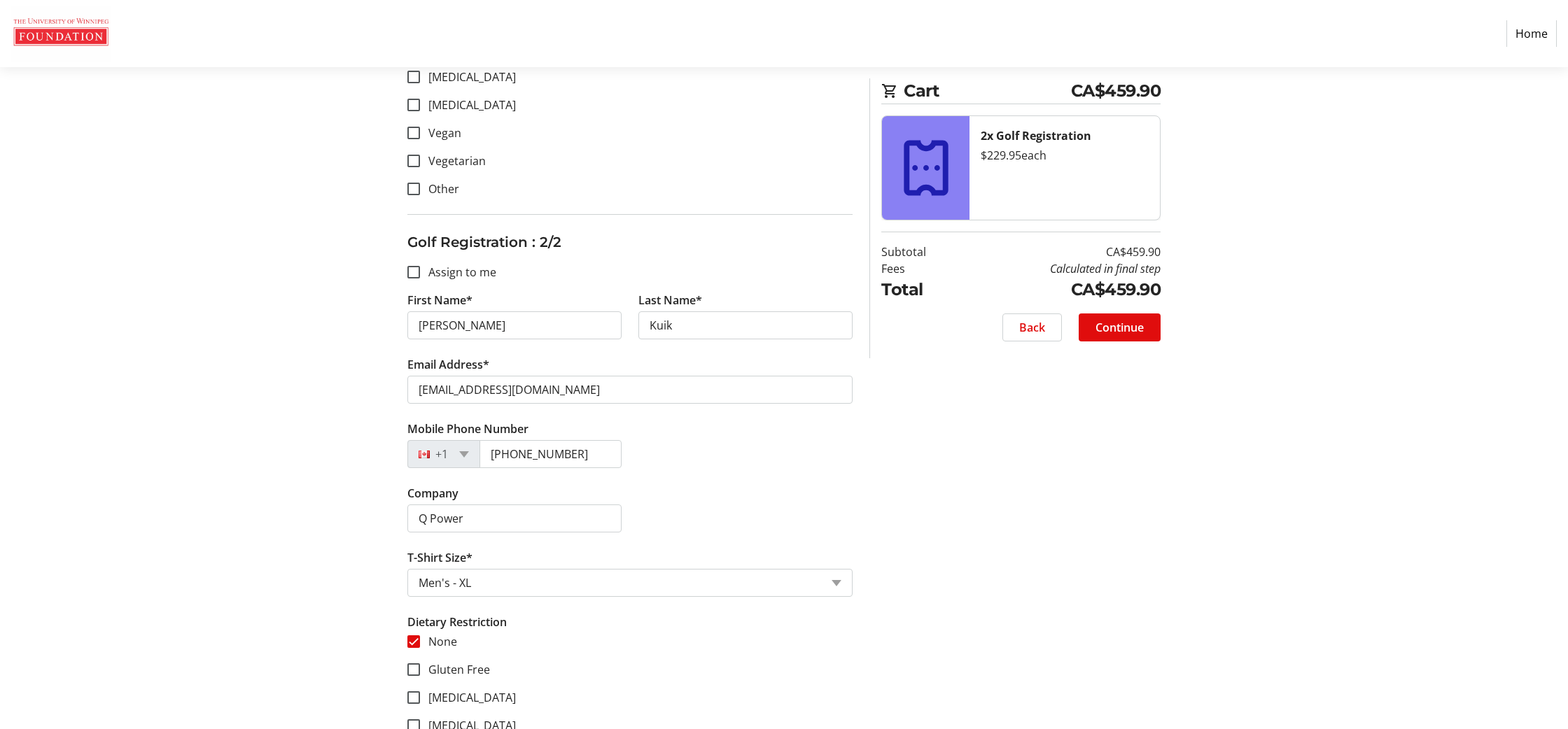
click at [784, 459] on div "Mobile Phone Number [PHONE_NUMBER]" at bounding box center [630, 453] width 462 height 64
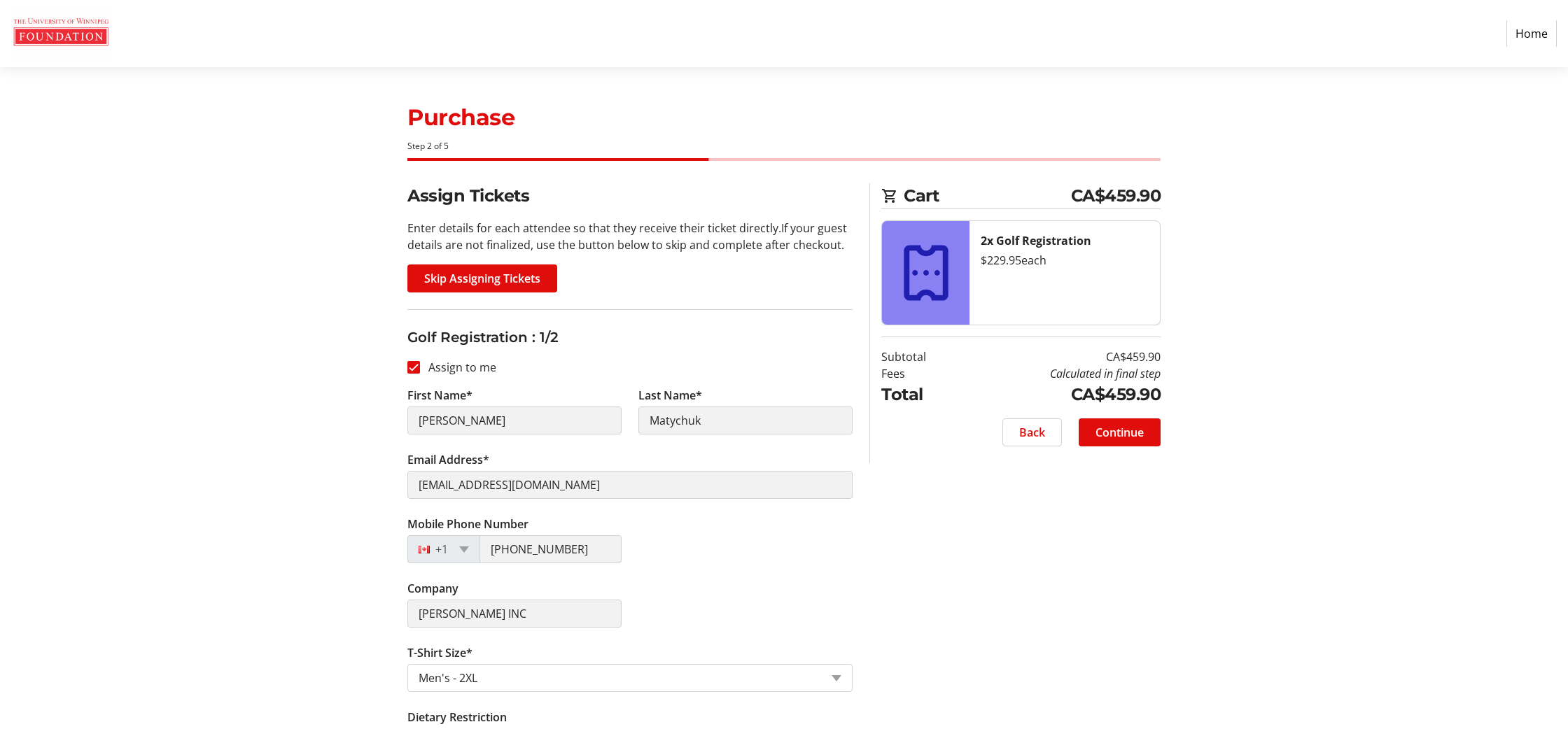
scroll to position [0, 0]
click at [1112, 422] on span at bounding box center [1119, 432] width 82 height 34
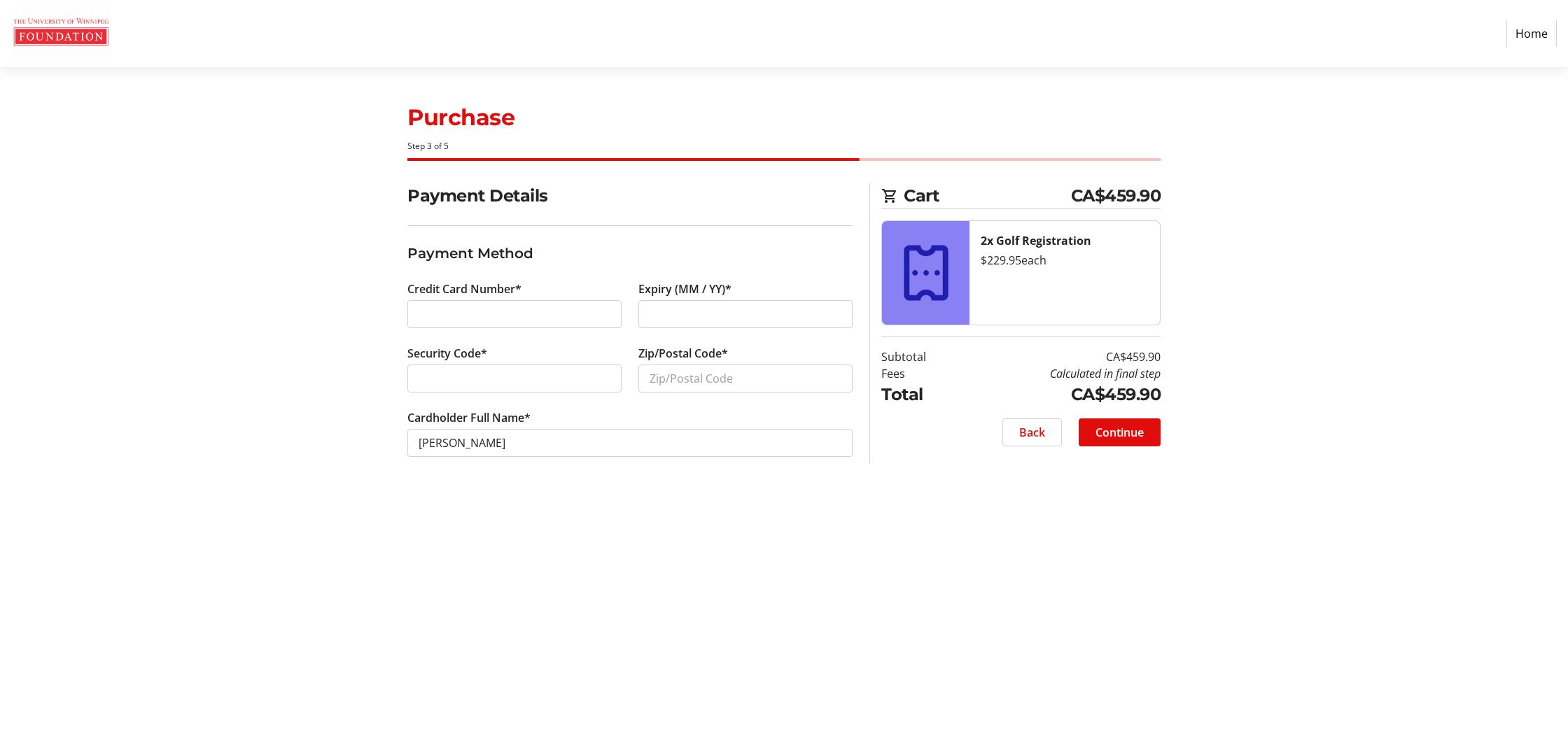
click at [411, 313] on div at bounding box center [514, 314] width 214 height 28
click at [417, 376] on div at bounding box center [514, 378] width 214 height 28
type input "R3W1N6"
click at [1139, 441] on span at bounding box center [1119, 432] width 82 height 34
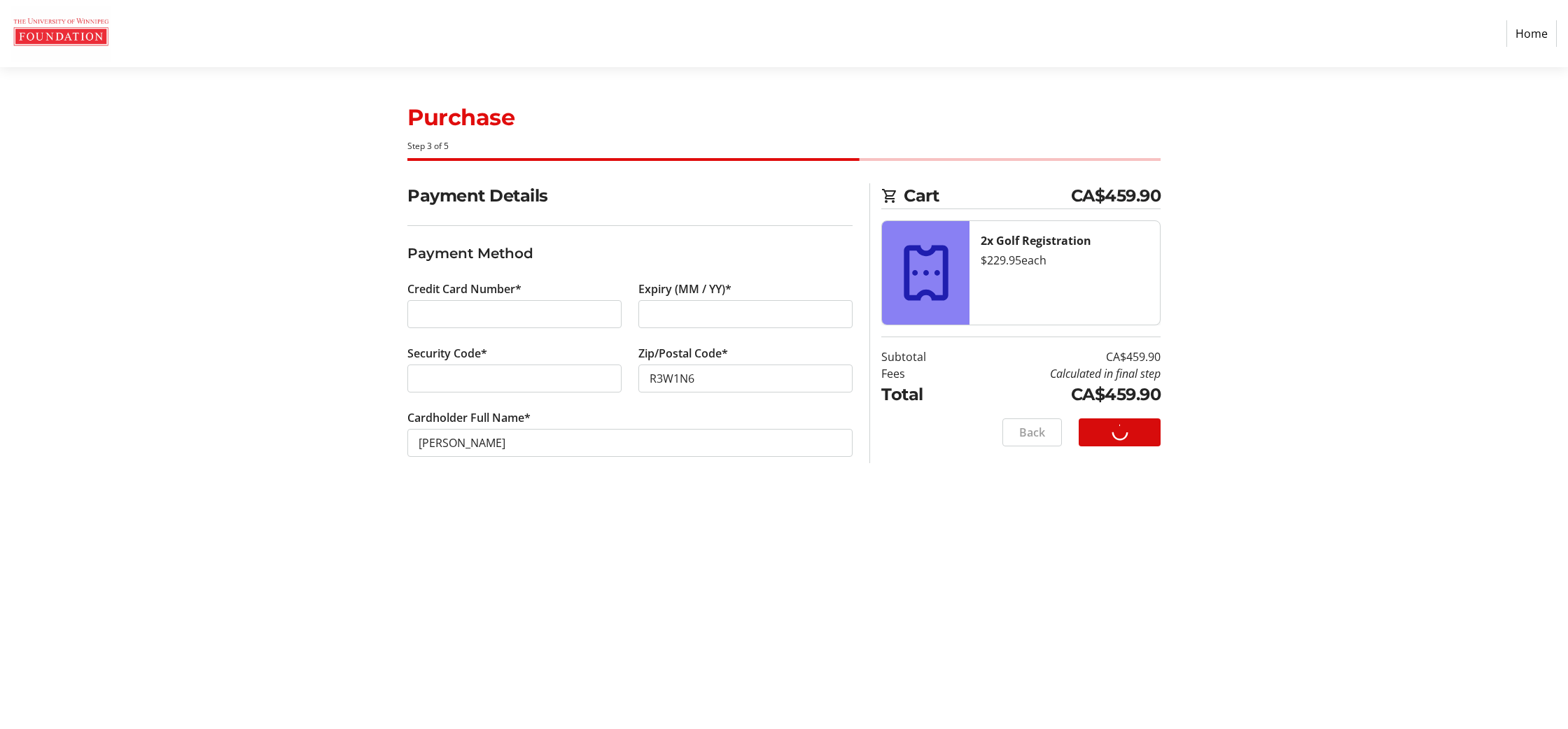
scroll to position [0, 0]
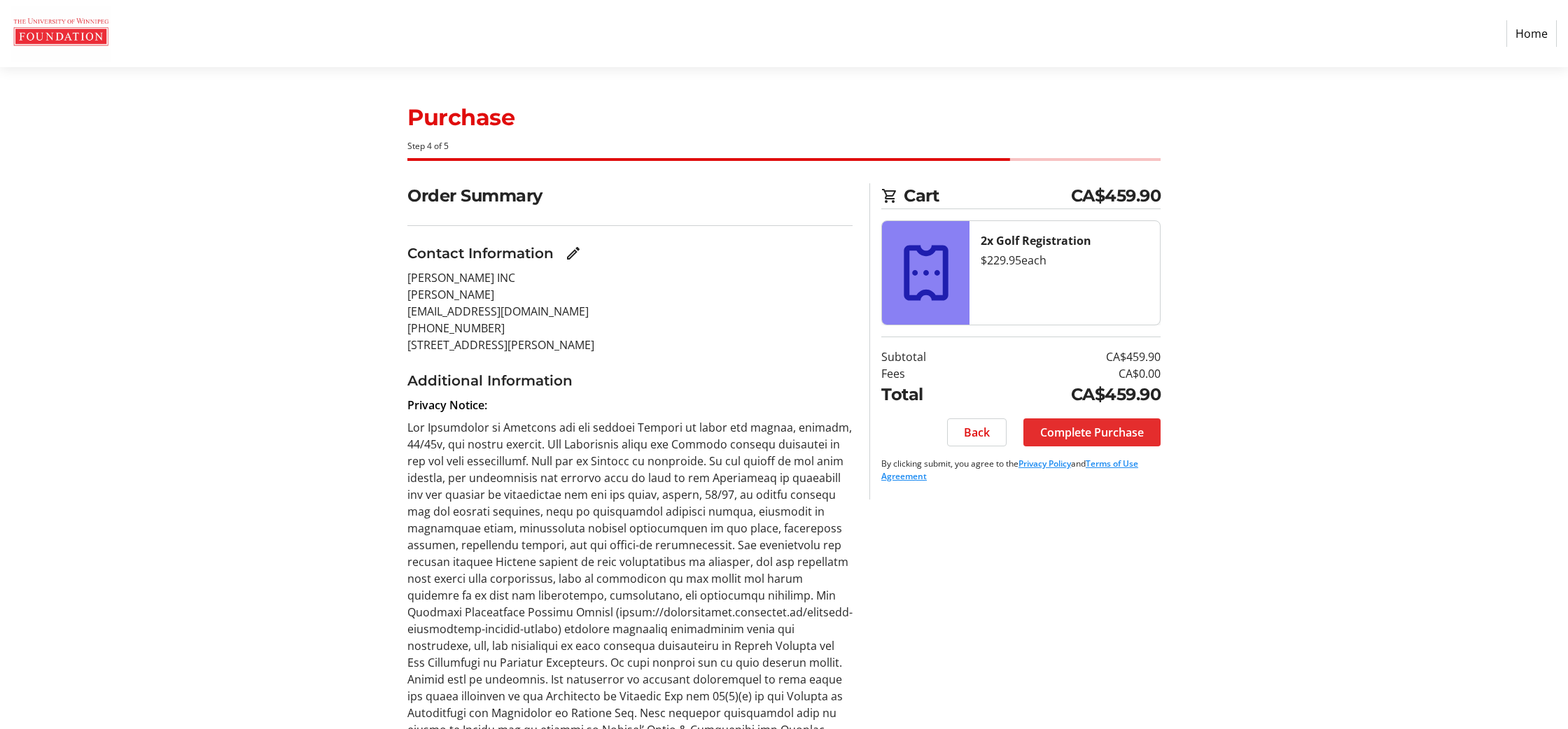
click at [1091, 427] on span "Complete Purchase" at bounding box center [1092, 432] width 103 height 16
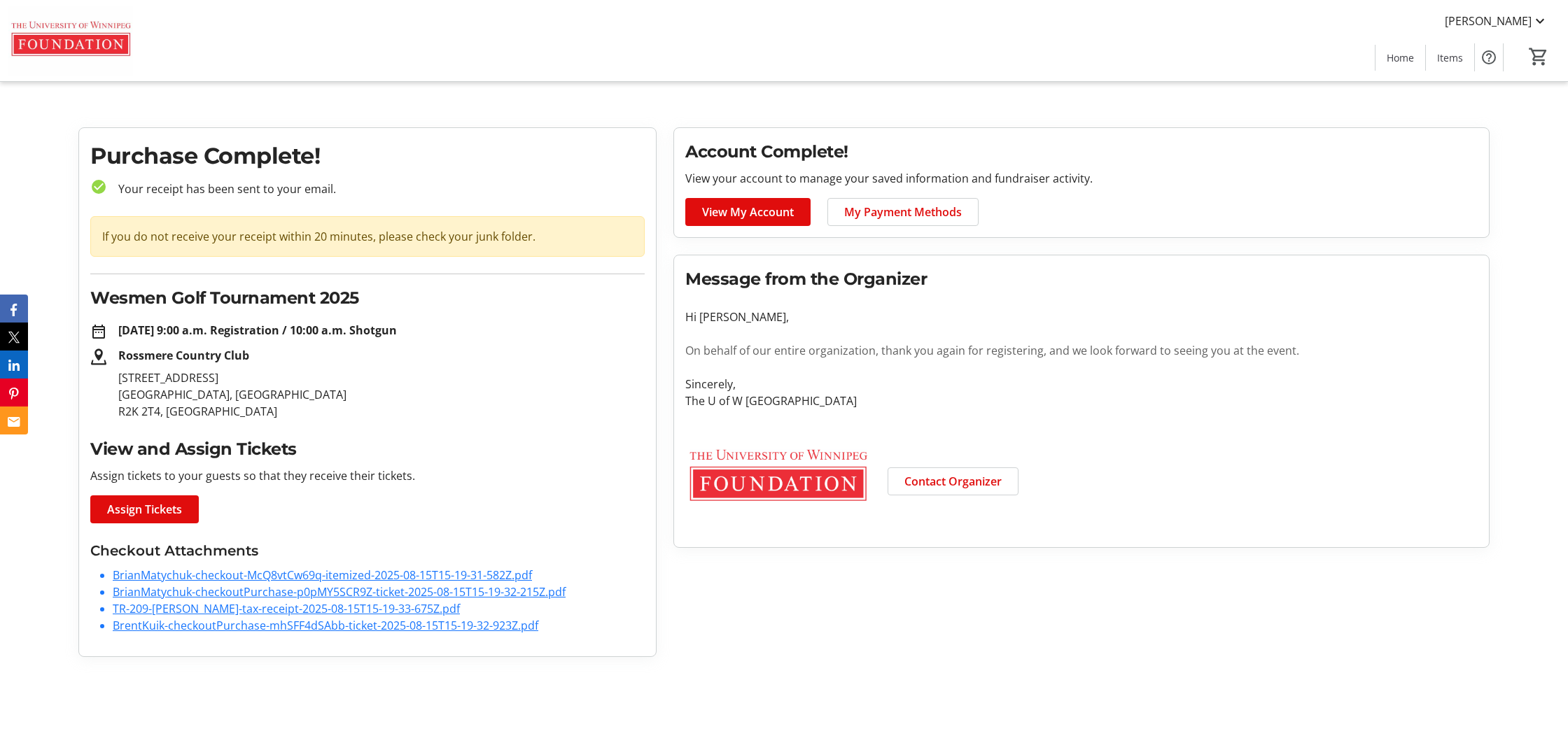
click at [424, 625] on link "BrentKuik-checkoutPurchase-mhSFF4dSAbb-ticket-2025-08-15T15-19-32-923Z.pdf" at bounding box center [325, 626] width 425 height 16
click at [515, 594] on link "BrianMatychuk-checkoutPurchase-p0pMY5SCR9Z-ticket-2025-08-15T15-19-32-215Z.pdf" at bounding box center [339, 593] width 453 height 16
click at [369, 576] on link "BrianMatychuk-checkout-McQ8vtCw69q-itemized-2025-08-15T15-19-31-582Z.pdf" at bounding box center [322, 575] width 419 height 16
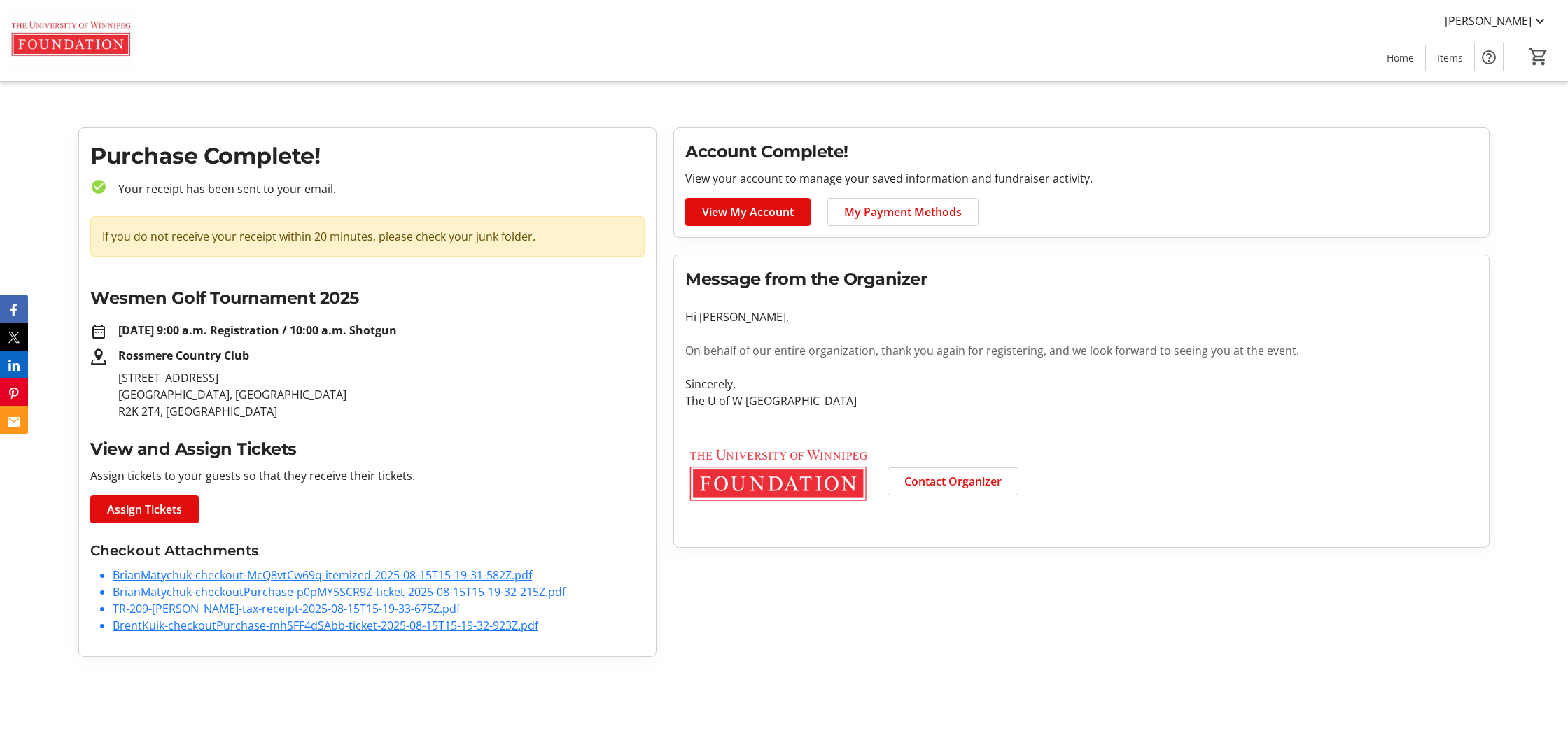
click at [342, 601] on link "TR-209-[PERSON_NAME]-tax-receipt-2025-08-15T15-19-33-675Z.pdf" at bounding box center [286, 609] width 347 height 16
